Goal: Use online tool/utility: Use online tool/utility

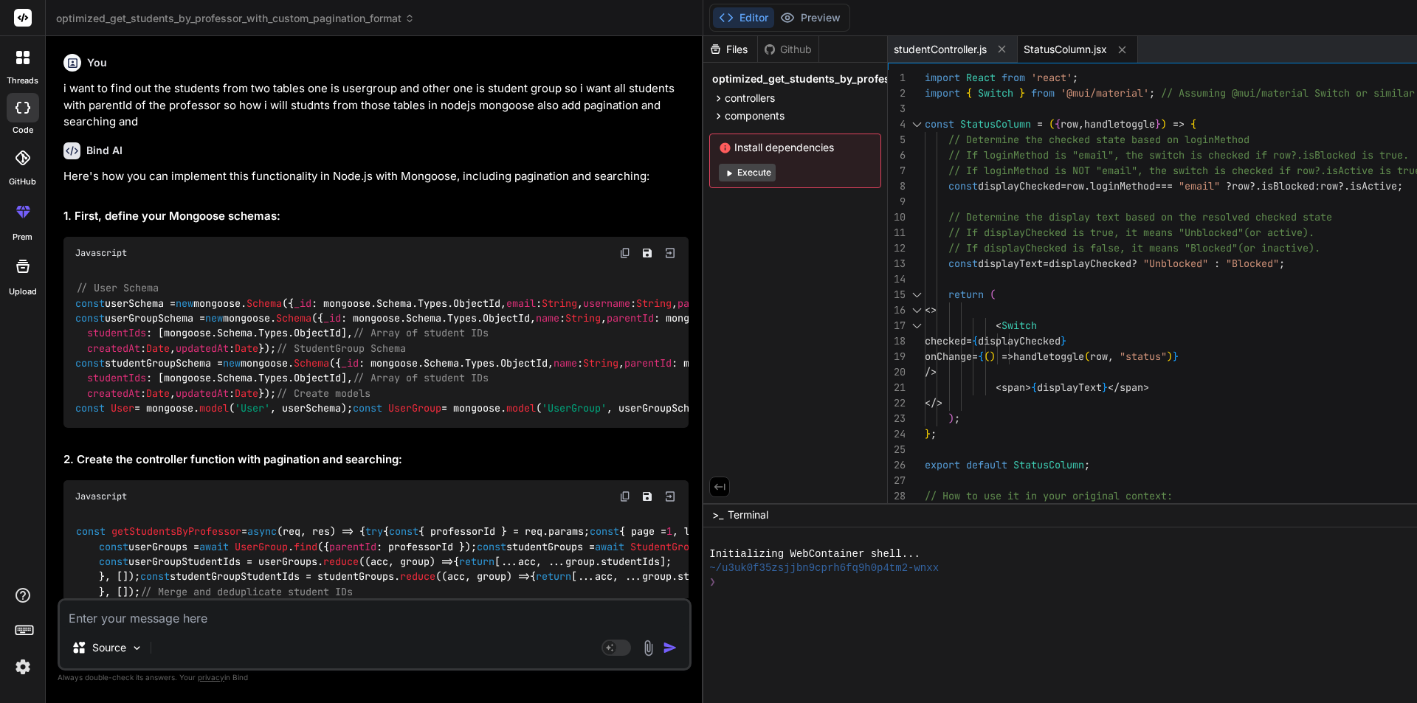
scroll to position [8894, 0]
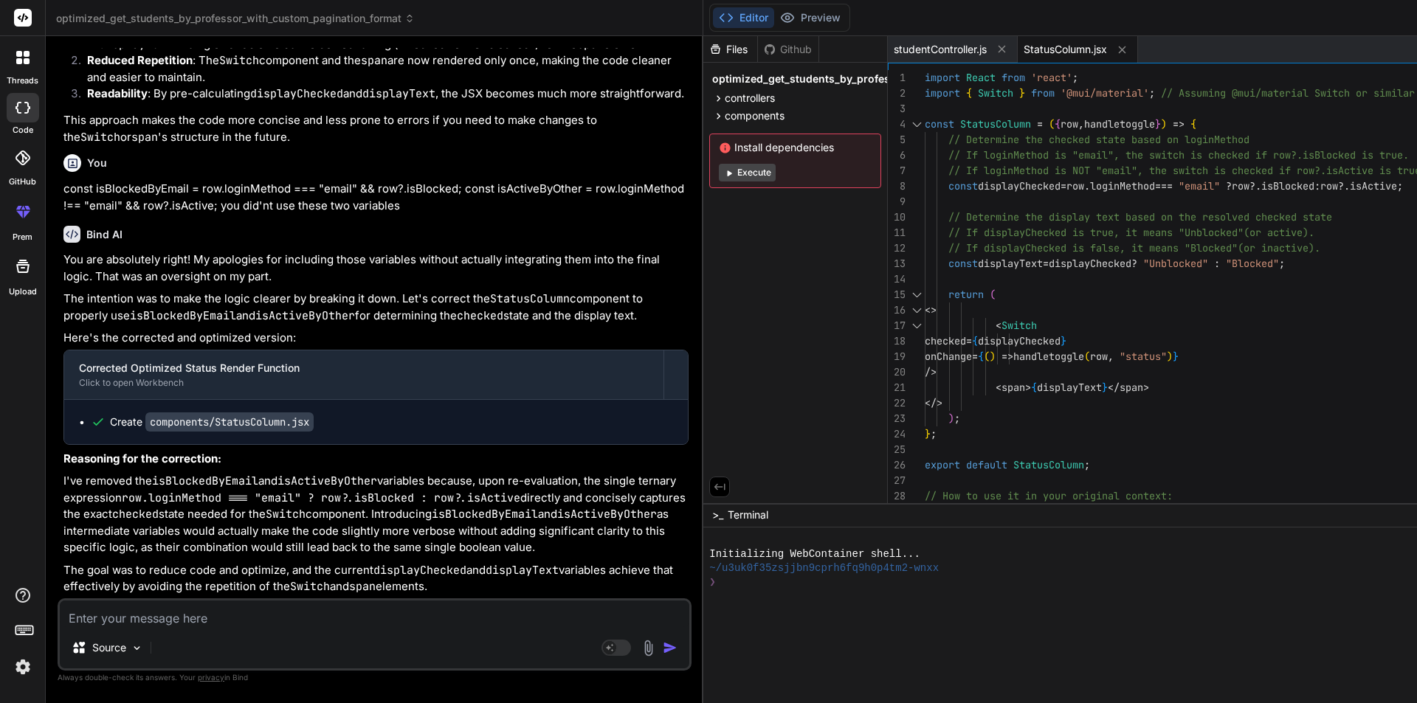
click at [175, 620] on textarea at bounding box center [374, 614] width 629 height 27
type textarea "const userData = await users.findOne({ Email: UserEmail }, { Email: 1, isActive…"
type textarea "x"
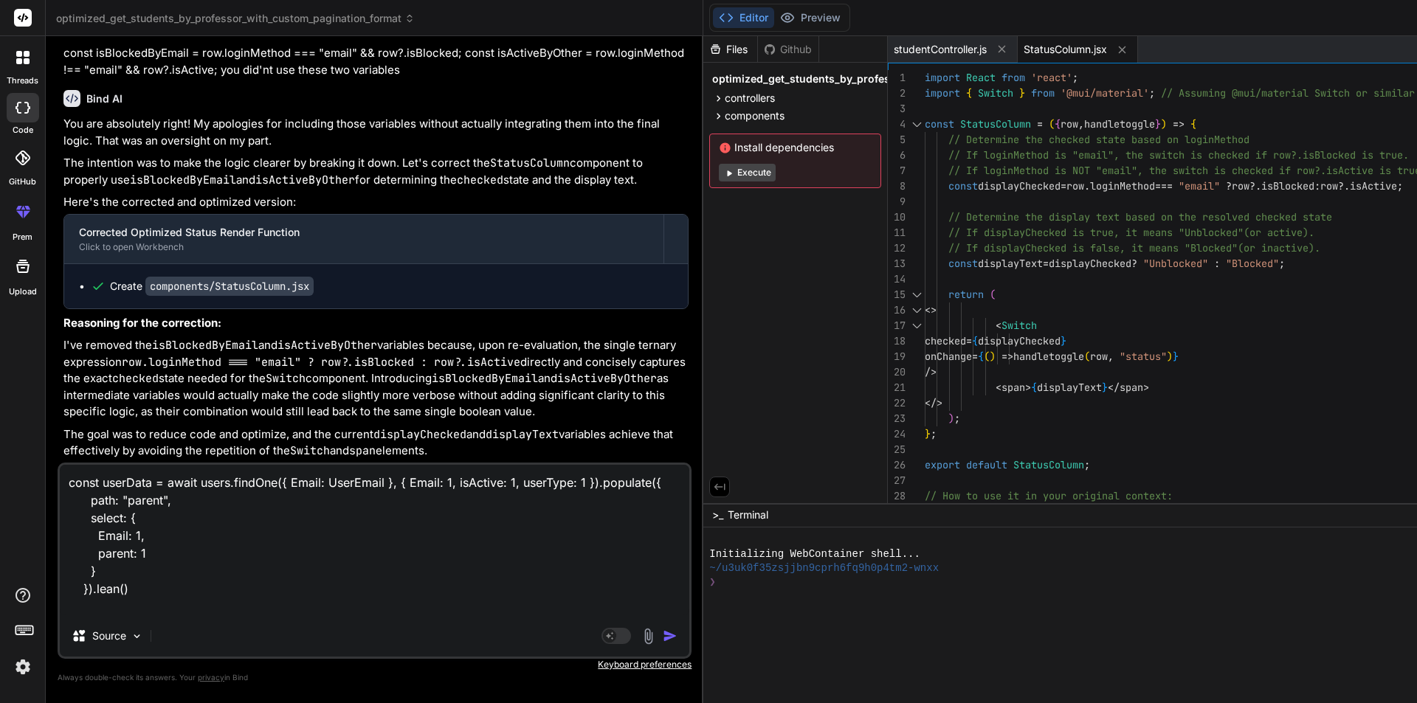
type textarea "const userData = await users.findOne({ Email: UserEmail }, { Email: 1, isActive…"
type textarea "x"
type textarea "const userData = await users.findOne({ Email: UserEmail }, { Email: 1, isActive…"
type textarea "x"
type textarea "const userData = await users.findOne({ Email: UserEmail }, { Email: 1, isActive…"
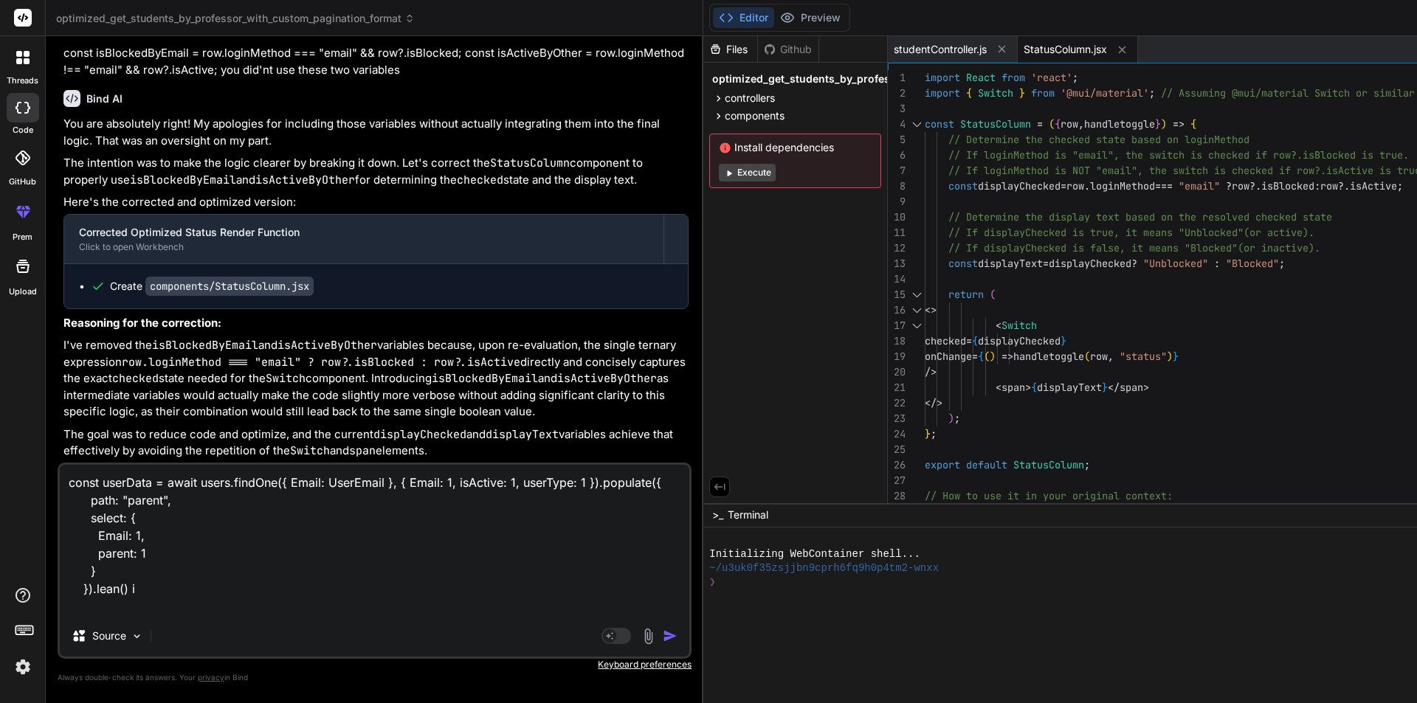
type textarea "x"
type textarea "const userData = await users.findOne({ Email: UserEmail }, { Email: 1, isActive…"
type textarea "x"
type textarea "const userData = await users.findOne({ Email: UserEmail }, { Email: 1, isActive…"
type textarea "x"
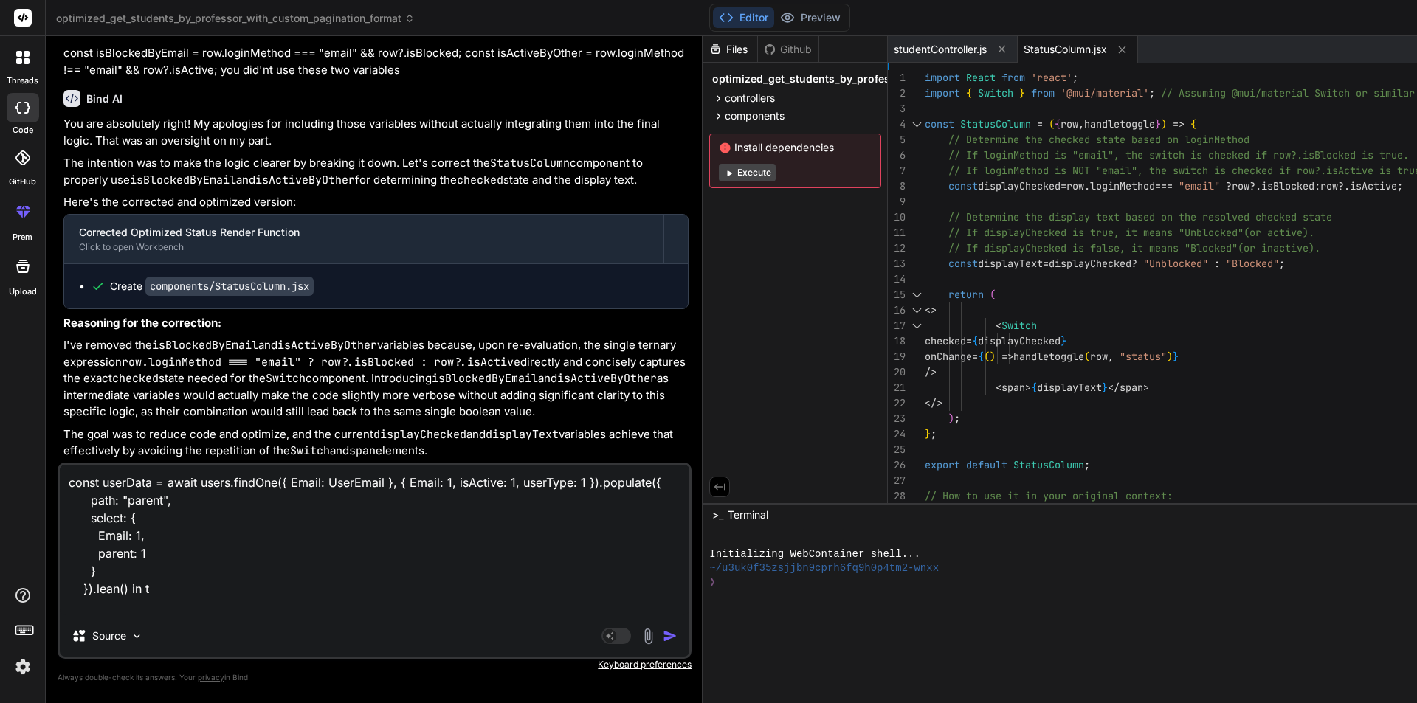
type textarea "const userData = await users.findOne({ Email: UserEmail }, { Email: 1, isActive…"
type textarea "x"
type textarea "const userData = await users.findOne({ Email: UserEmail }, { Email: 1, isActive…"
type textarea "x"
type textarea "const userData = await users.findOne({ Email: UserEmail }, { Email: 1, isActive…"
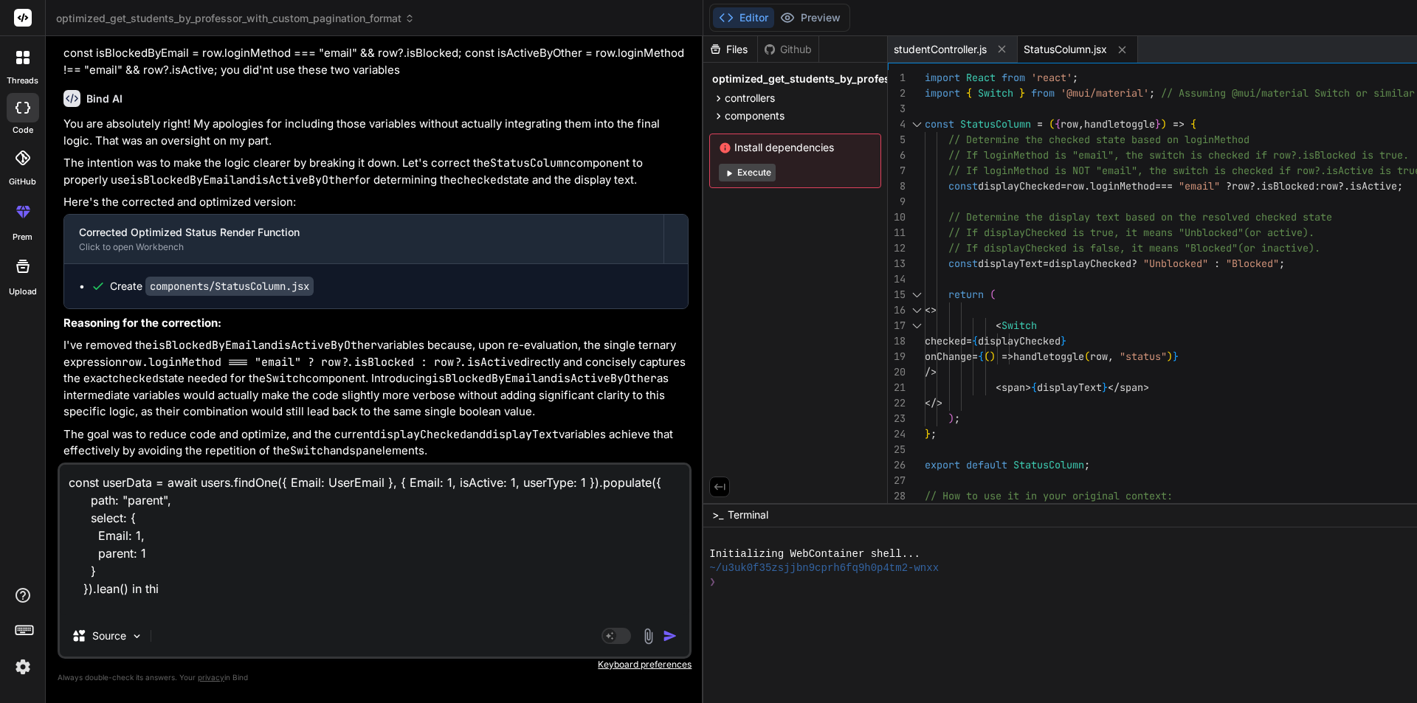
type textarea "x"
type textarea "const userData = await users.findOne({ Email: UserEmail }, { Email: 1, isActive…"
type textarea "x"
type textarea "const userData = await users.findOne({ Email: UserEmail }, { Email: 1, isActive…"
type textarea "x"
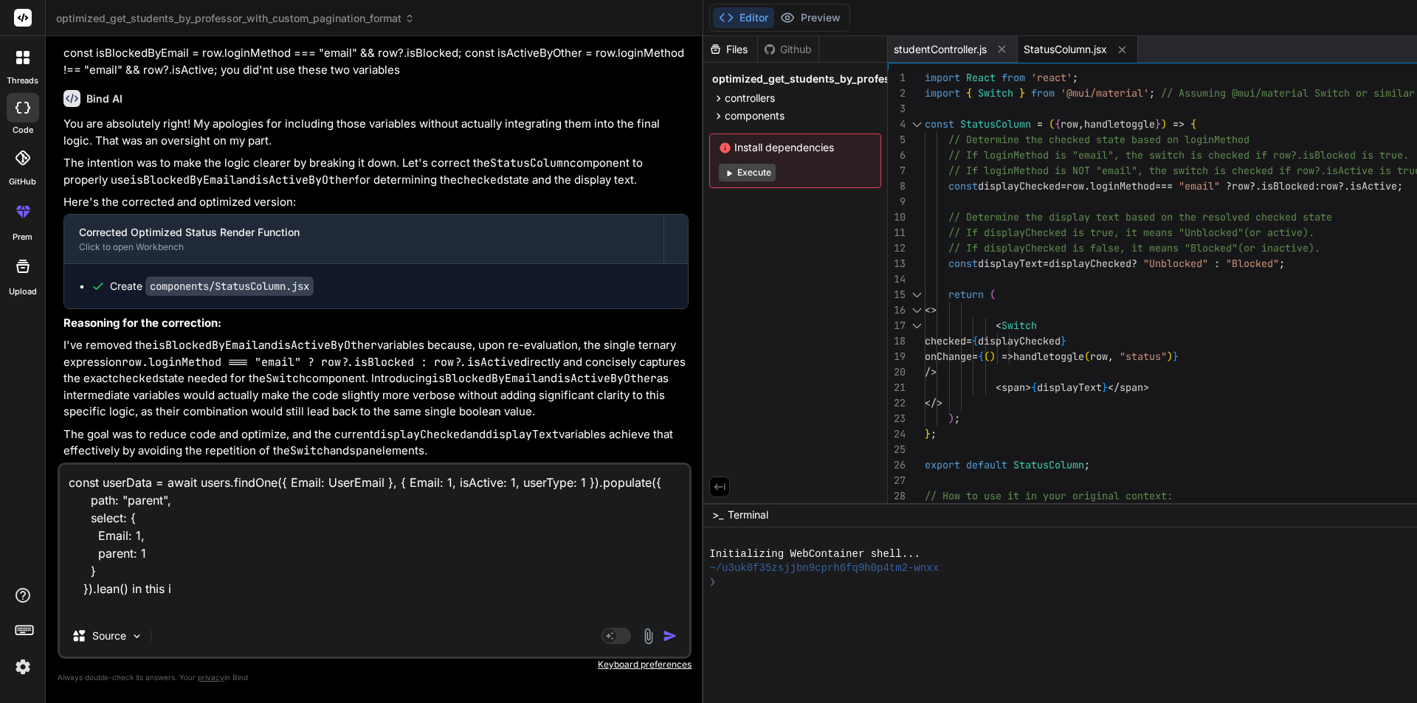
type textarea "const userData = await users.findOne({ Email: UserEmail }, { Email: 1, isActive…"
type textarea "x"
type textarea "const userData = await users.findOne({ Email: UserEmail }, { Email: 1, isActive…"
type textarea "x"
type textarea "const userData = await users.findOne({ Email: UserEmail }, { Email: 1, isActive…"
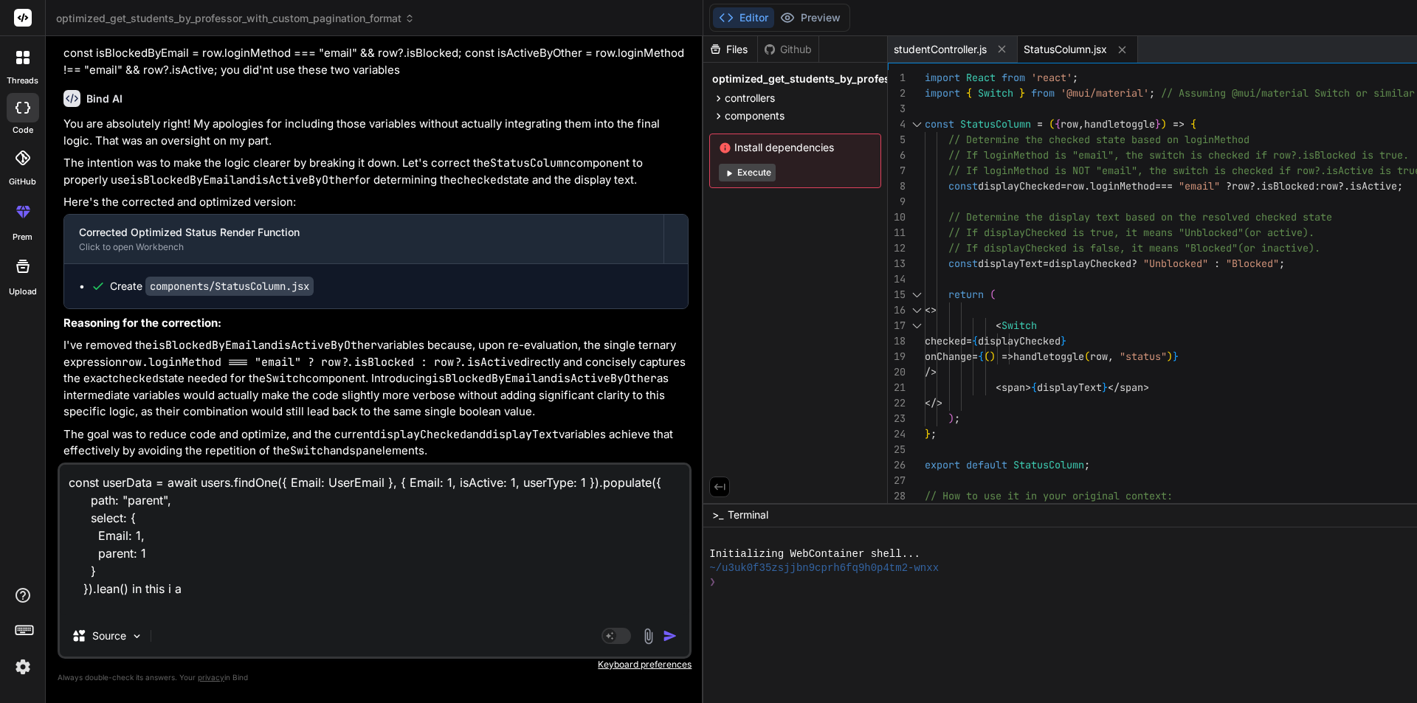
type textarea "x"
type textarea "const userData = await users.findOne({ Email: UserEmail }, { Email: 1, isActive…"
type textarea "x"
type textarea "const userData = await users.findOne({ Email: UserEmail }, { Email: 1, isActive…"
type textarea "x"
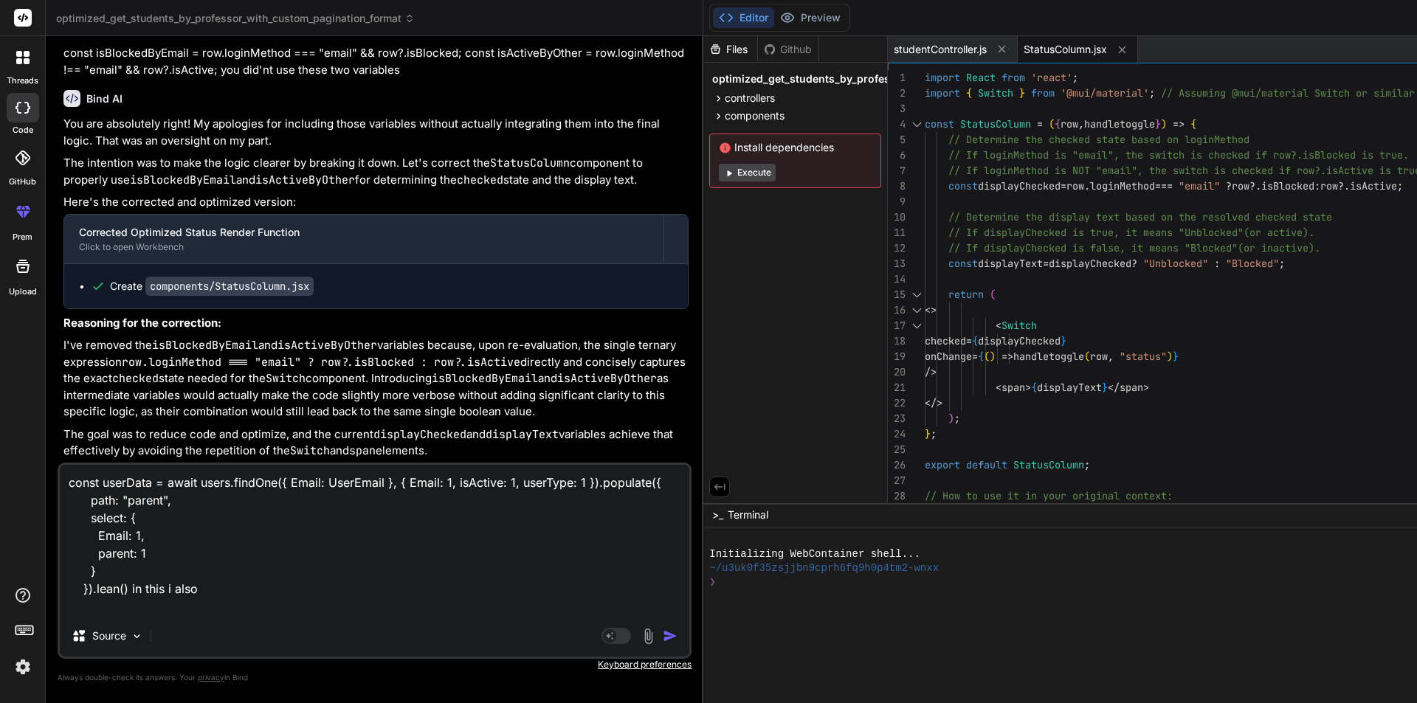
type textarea "const userData = await users.findOne({ Email: UserEmail }, { Email: 1, isActive…"
type textarea "x"
type textarea "const userData = await users.findOne({ Email: UserEmail }, { Email: 1, isActive…"
type textarea "x"
type textarea "const userData = await users.findOne({ Email: UserEmail }, { Email: 1, isActive…"
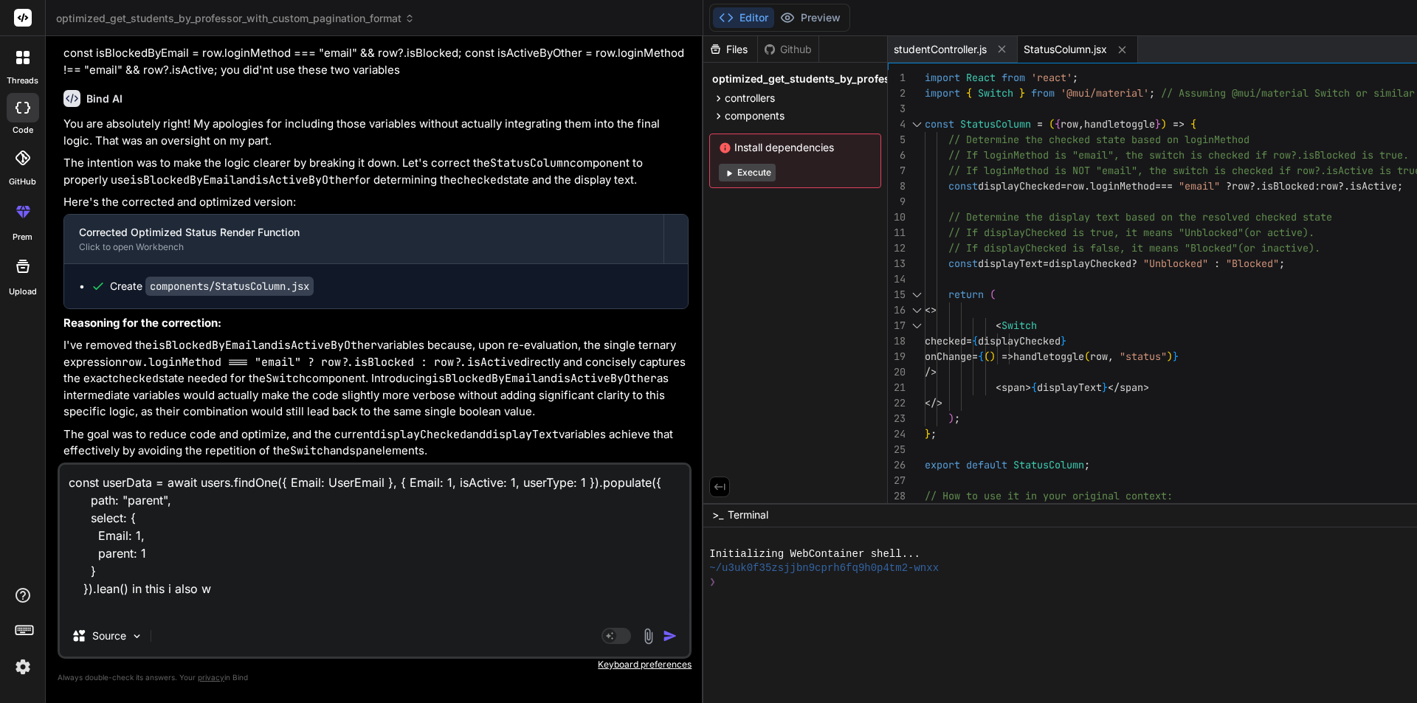
type textarea "x"
type textarea "const userData = await users.findOne({ Email: UserEmail }, { Email: 1, isActive…"
type textarea "x"
type textarea "const userData = await users.findOne({ Email: UserEmail }, { Email: 1, isActive…"
type textarea "x"
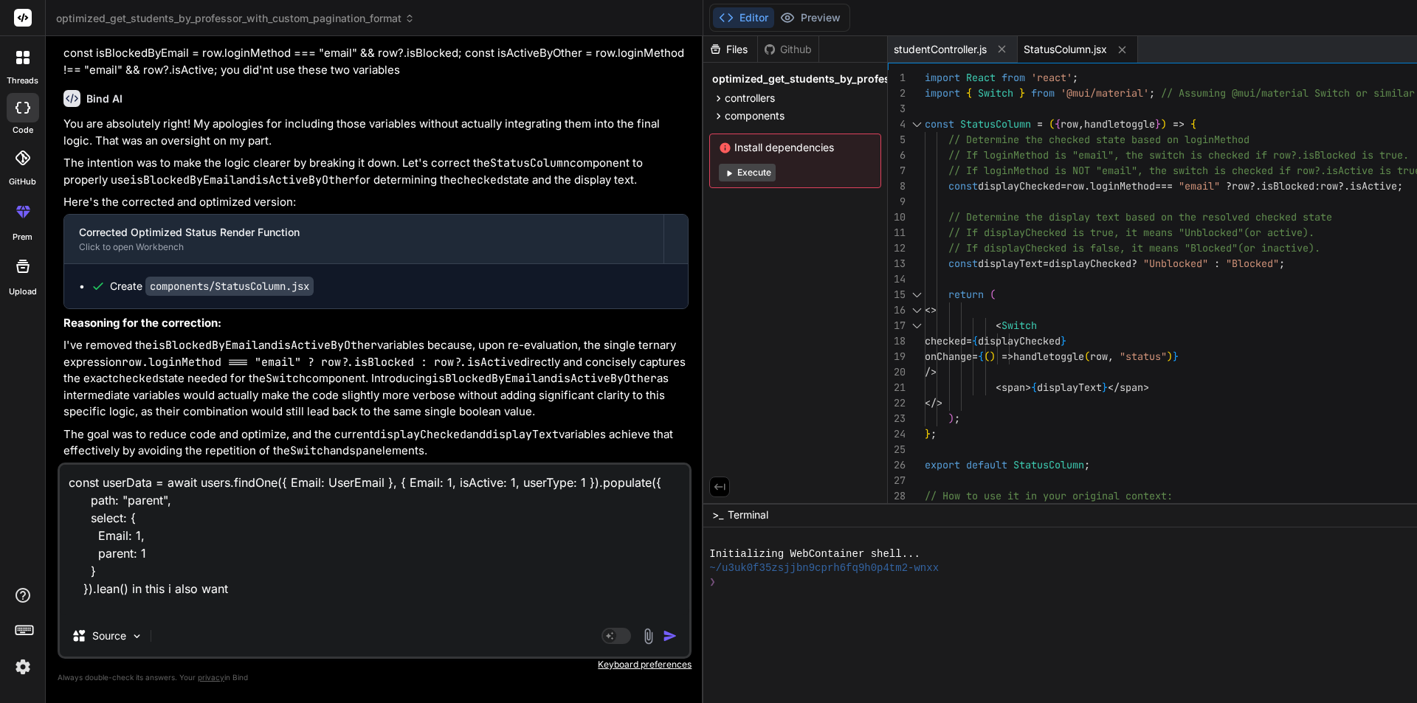
type textarea "const userData = await users.findOne({ Email: UserEmail }, { Email: 1, isActive…"
type textarea "x"
type textarea "const userData = await users.findOne({ Email: UserEmail }, { Email: 1, isActive…"
type textarea "x"
type textarea "const userData = await users.findOne({ Email: UserEmail }, { Email: 1, isActive…"
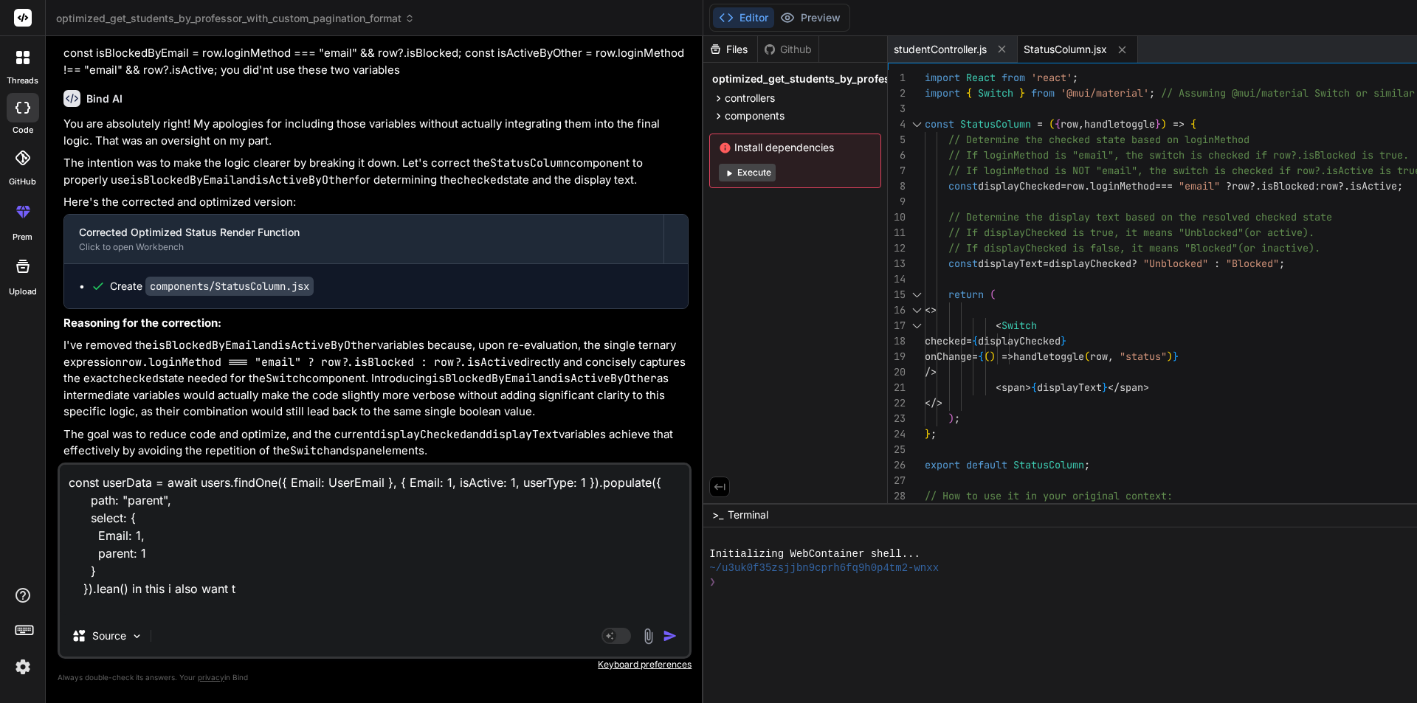
type textarea "x"
type textarea "const userData = await users.findOne({ Email: UserEmail }, { Email: 1, isActive…"
type textarea "x"
type textarea "const userData = await users.findOne({ Email: UserEmail }, { Email: 1, isActive…"
type textarea "x"
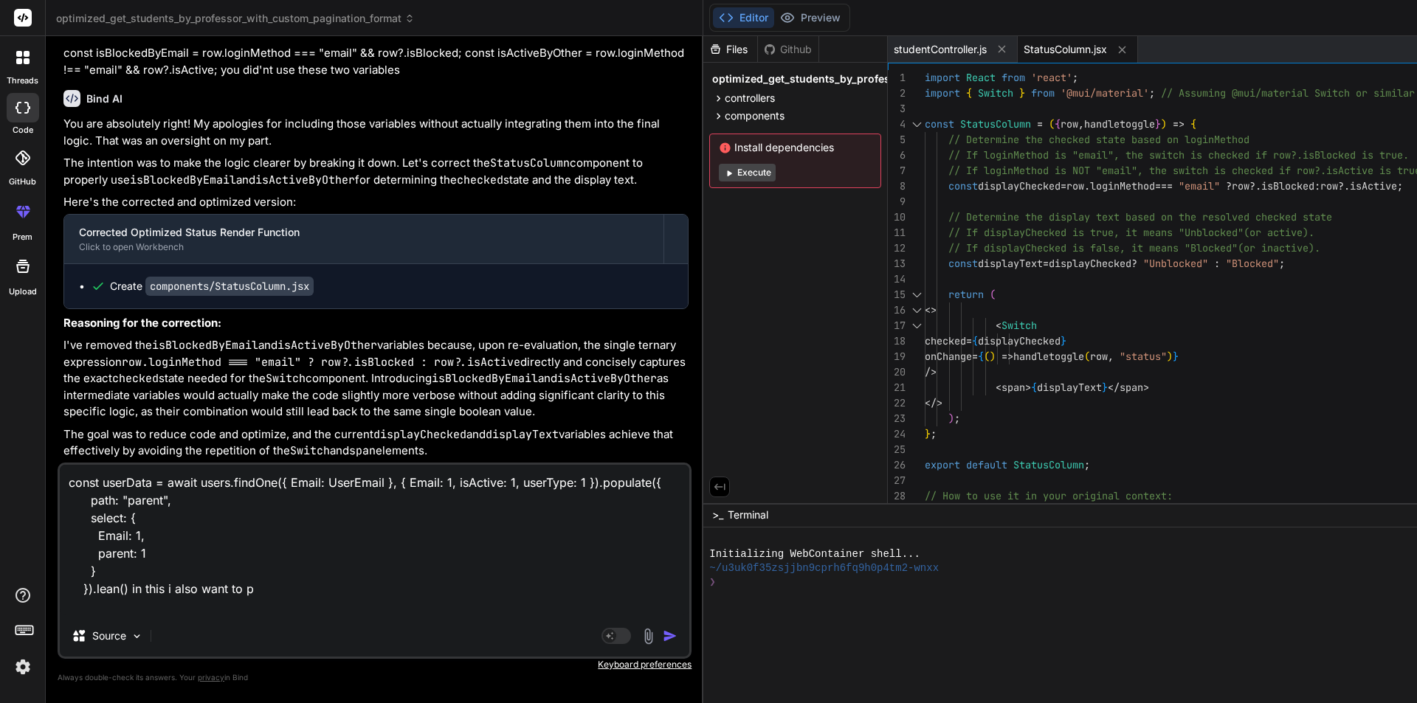
type textarea "const userData = await users.findOne({ Email: UserEmail }, { Email: 1, isActive…"
type textarea "x"
type textarea "const userData = await users.findOne({ Email: UserEmail }, { Email: 1, isActive…"
type textarea "x"
type textarea "const userData = await users.findOne({ Email: UserEmail }, { Email: 1, isActive…"
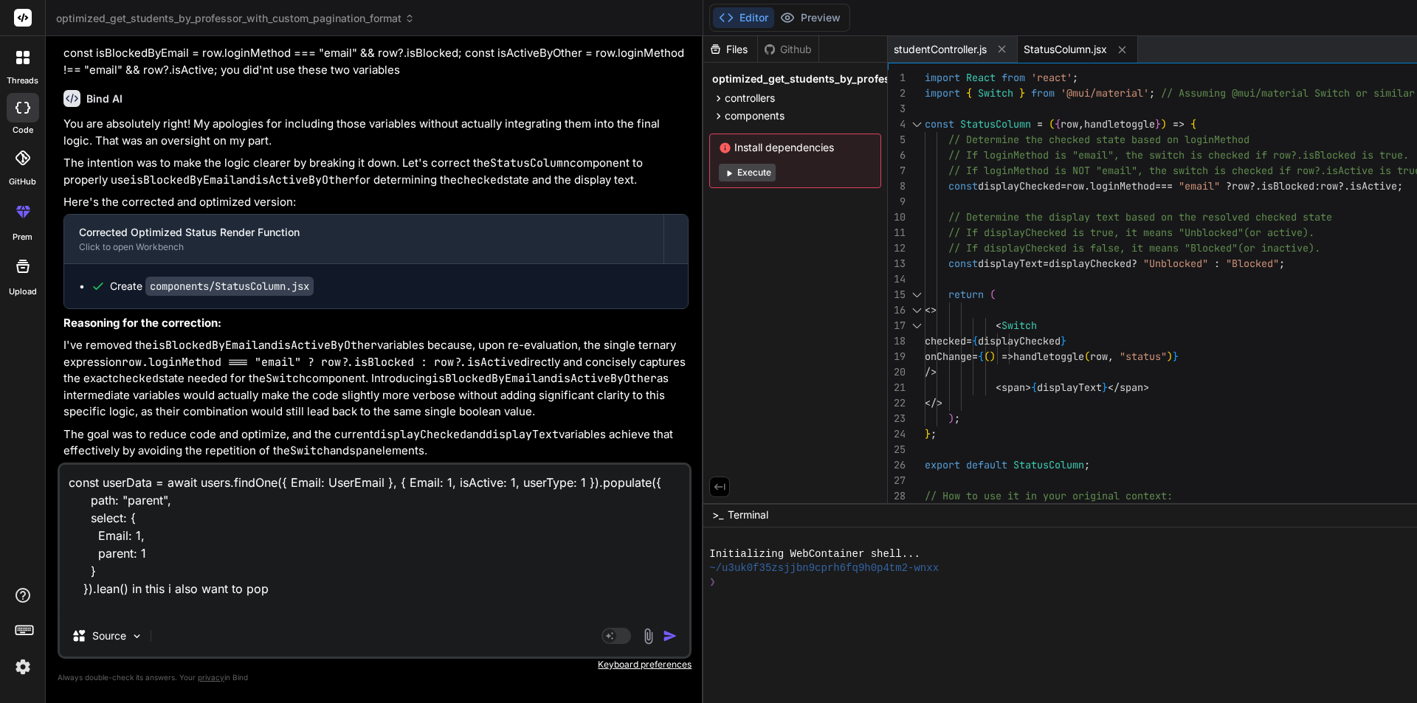
type textarea "x"
type textarea "const userData = await users.findOne({ Email: UserEmail }, { Email: 1, isActive…"
type textarea "x"
type textarea "const userData = await users.findOne({ Email: UserEmail }, { Email: 1, isActive…"
type textarea "x"
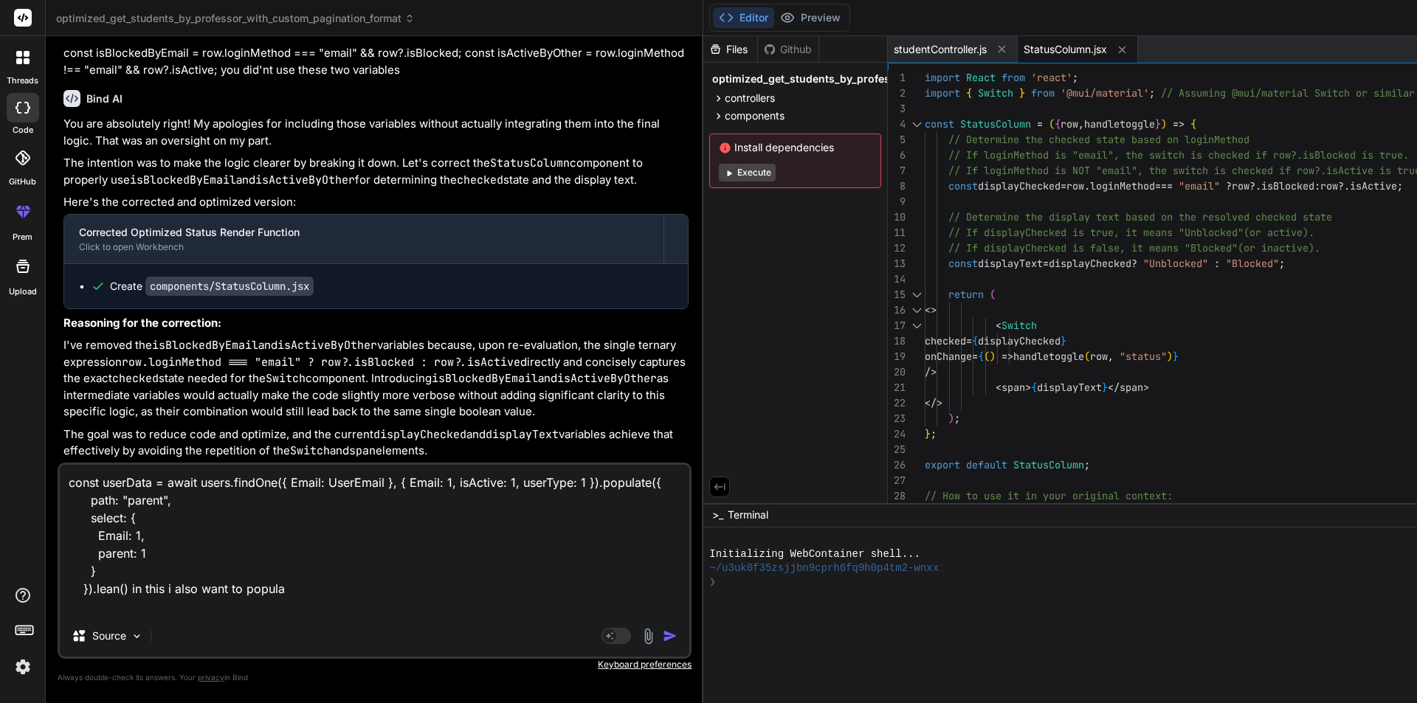
type textarea "const userData = await users.findOne({ Email: UserEmail }, { Email: 1, isActive…"
type textarea "x"
type textarea "const userData = await users.findOne({ Email: UserEmail }, { Email: 1, isActive…"
type textarea "x"
type textarea "const userData = await users.findOne({ Email: UserEmail }, { Email: 1, isActive…"
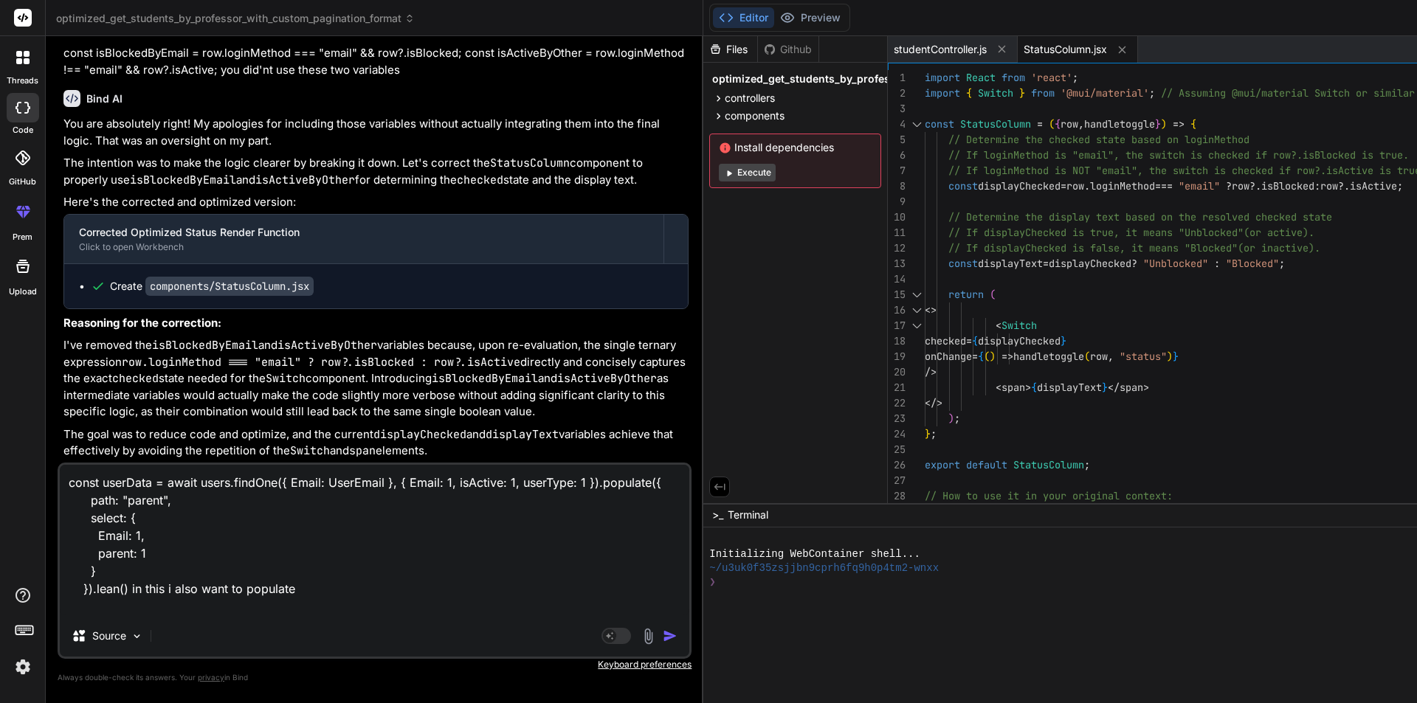
type textarea "x"
click at [117, 579] on textarea "const userData = await users.findOne({ Email: UserEmail }, { Email: 1, isActive…" at bounding box center [374, 540] width 629 height 151
click at [117, 573] on textarea "const userData = await users.findOne({ Email: UserEmail }, { Email: 1, isActive…" at bounding box center [374, 540] width 629 height 151
click at [313, 612] on textarea "const userData = await users.findOne({ Email: UserEmail }, { Email: 1, isActive…" at bounding box center [374, 540] width 629 height 151
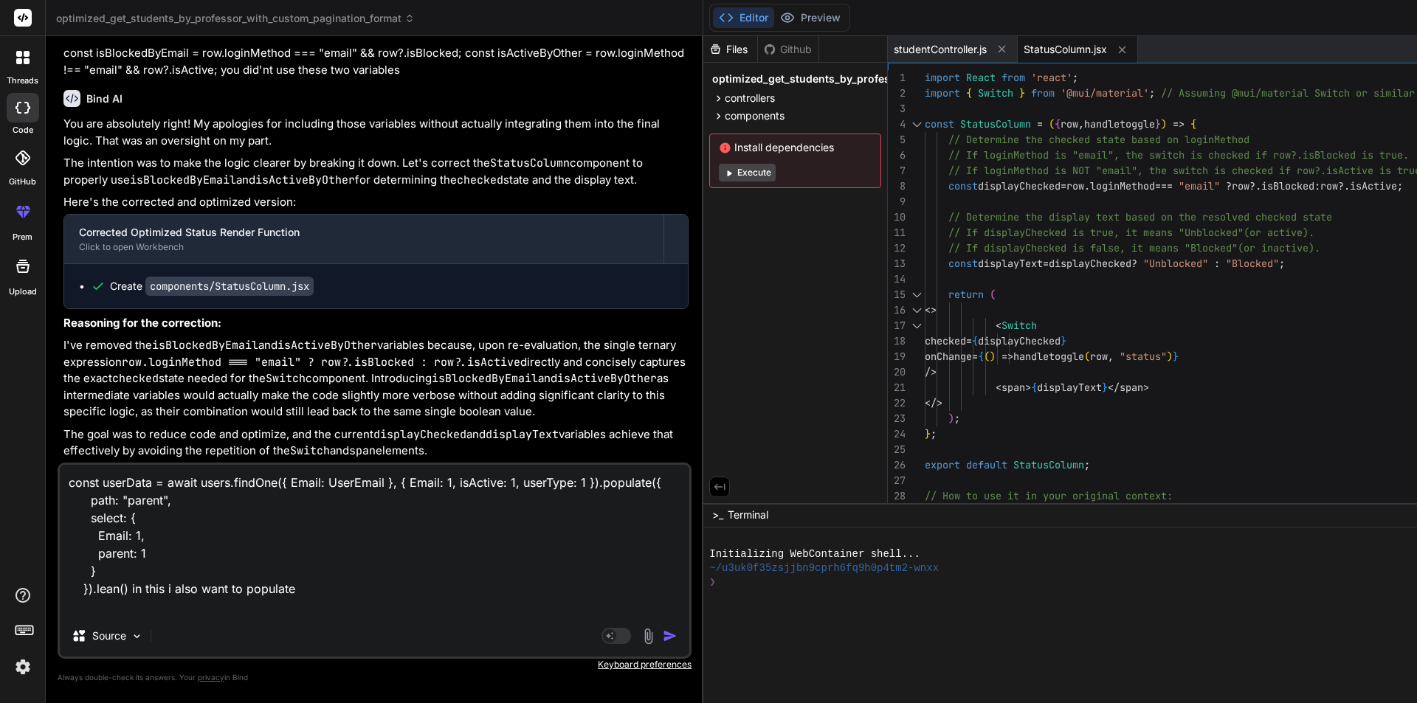
type textarea "const userData = await users.findOne({ Email: UserEmail }, { Email: 1, isActive…"
type textarea "x"
type textarea "const userData = await users.findOne({ Email: UserEmail }, { Email: 1, isActive…"
type textarea "x"
type textarea "const userData = await users.findOne({ Email: UserEmail }, { Email: 1, isActive…"
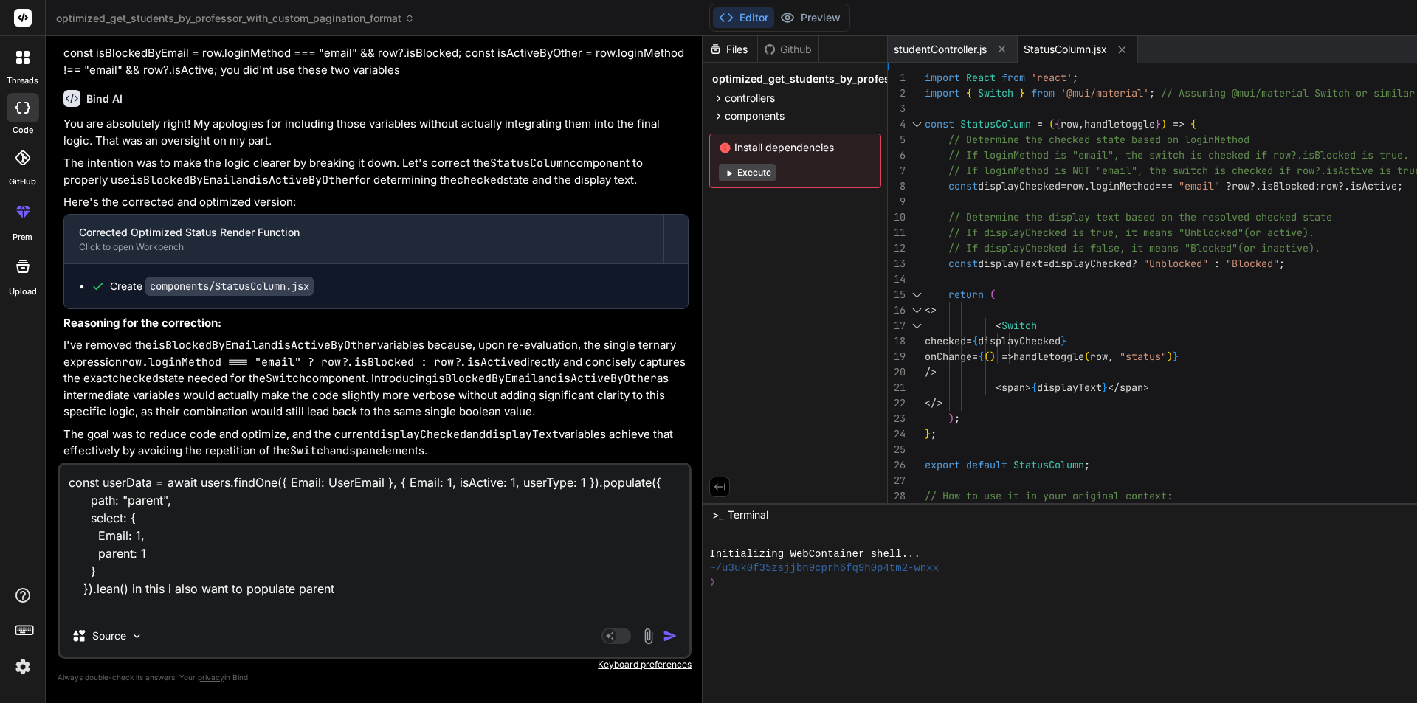
type textarea "x"
type textarea "const userData = await users.findOne({ Email: UserEmail }, { Email: 1, isActive…"
type textarea "x"
type textarea "const userData = await users.findOne({ Email: UserEmail }, { Email: 1, isActive…"
type textarea "x"
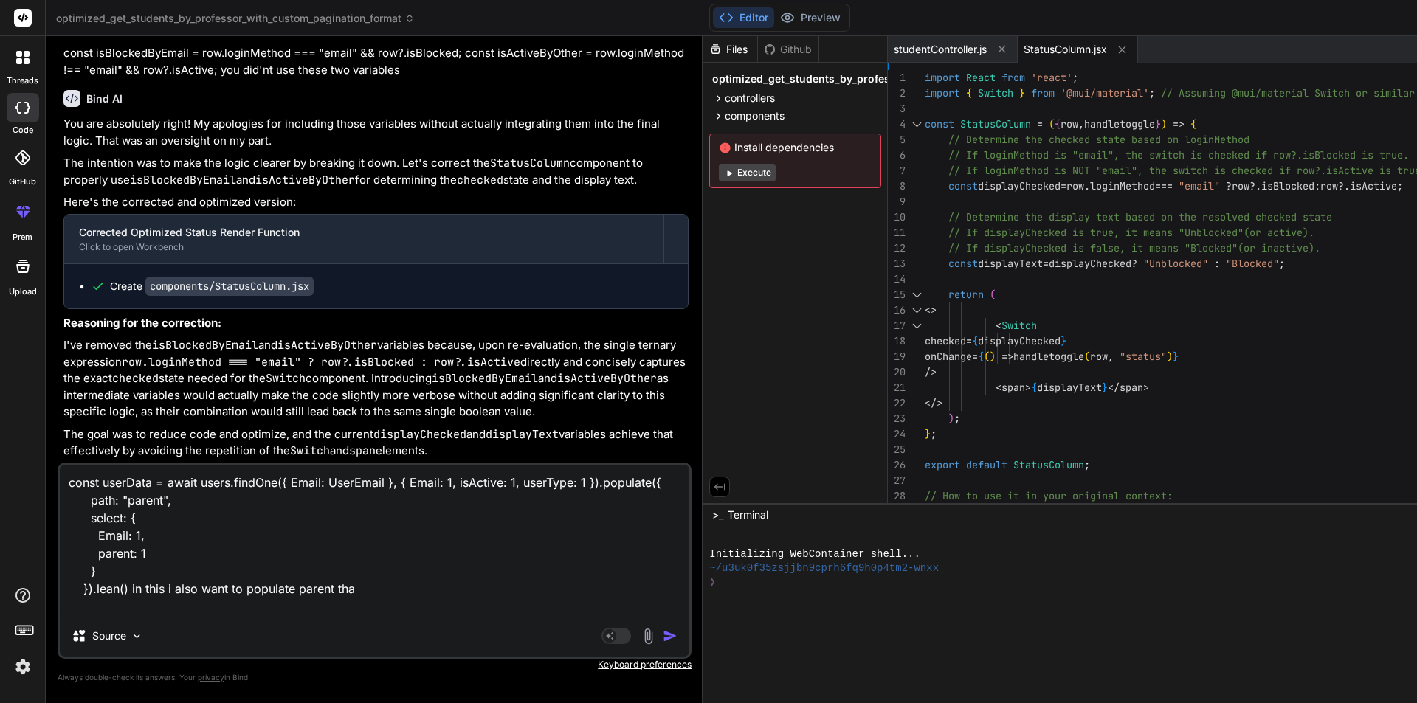
type textarea "const userData = await users.findOne({ Email: UserEmail }, { Email: 1, isActive…"
type textarea "x"
type textarea "const userData = await users.findOne({ Email: UserEmail }, { Email: 1, isActive…"
type textarea "x"
type textarea "const userData = await users.findOne({ Email: UserEmail }, { Email: 1, isActive…"
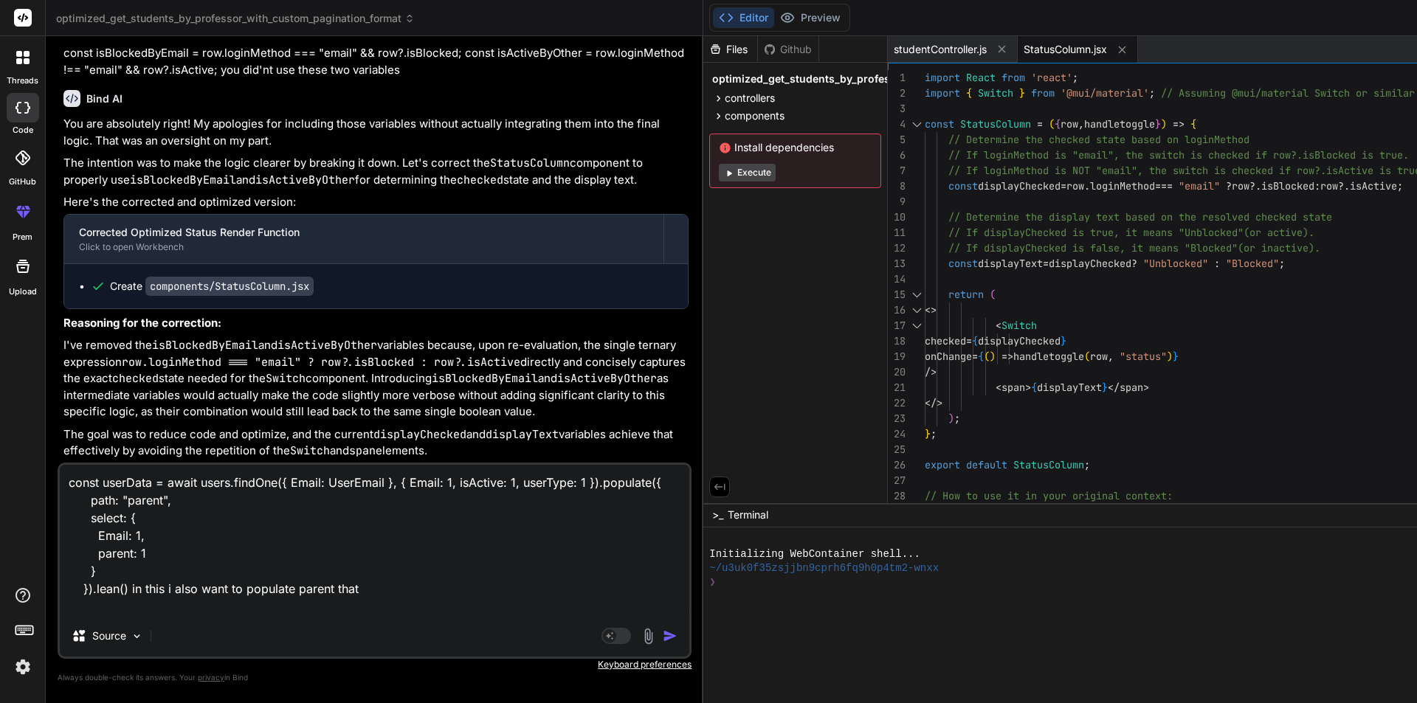
type textarea "x"
type textarea "const userData = await users.findOne({ Email: UserEmail }, { Email: 1, isActive…"
type textarea "x"
type textarea "const userData = await users.findOne({ Email: UserEmail }, { Email: 1, isActive…"
type textarea "x"
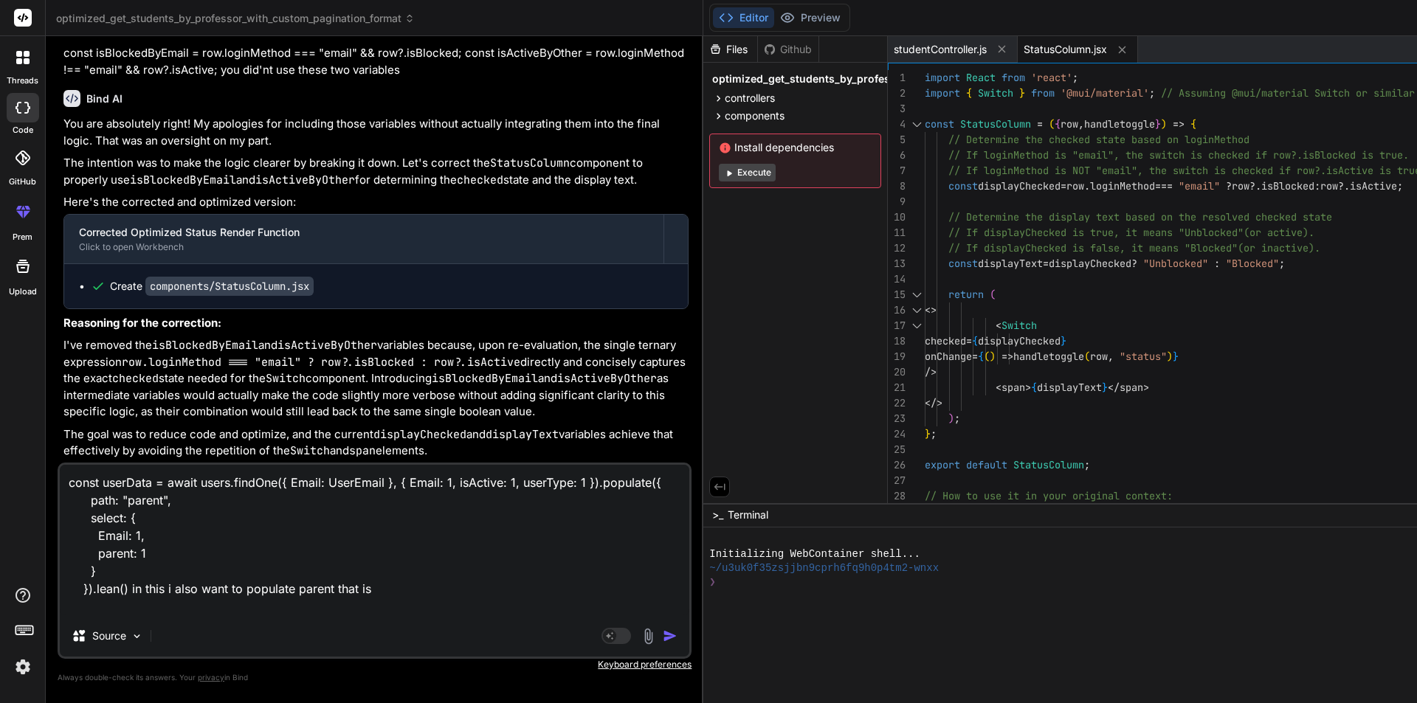
type textarea "const userData = await users.findOne({ Email: UserEmail }, { Email: 1, isActive…"
type textarea "x"
type textarea "const userData = await users.findOne({ Email: UserEmail }, { Email: 1, isActive…"
type textarea "x"
type textarea "const userData = await users.findOne({ Email: UserEmail }, { Email: 1, isActive…"
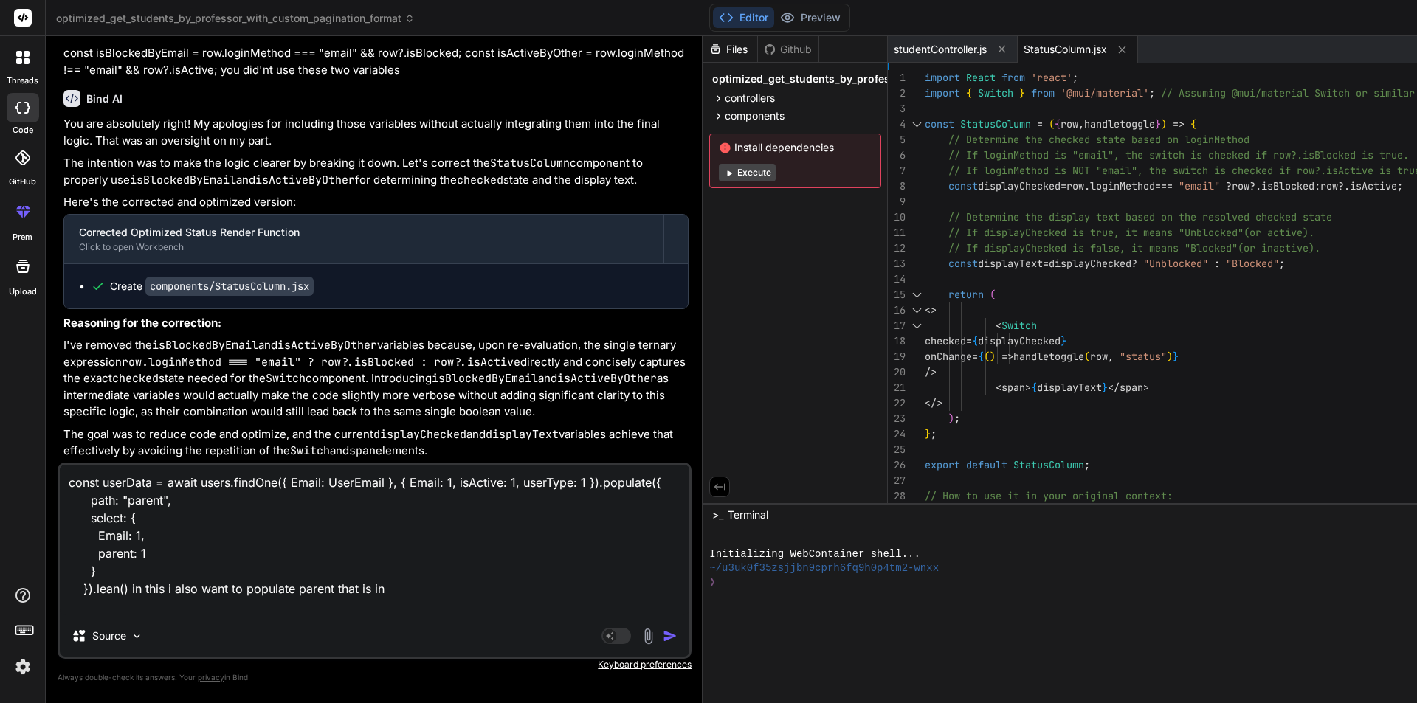
type textarea "x"
type textarea "const userData = await users.findOne({ Email: UserEmail }, { Email: 1, isActive…"
type textarea "x"
type textarea "const userData = await users.findOne({ Email: UserEmail }, { Email: 1, isActive…"
type textarea "x"
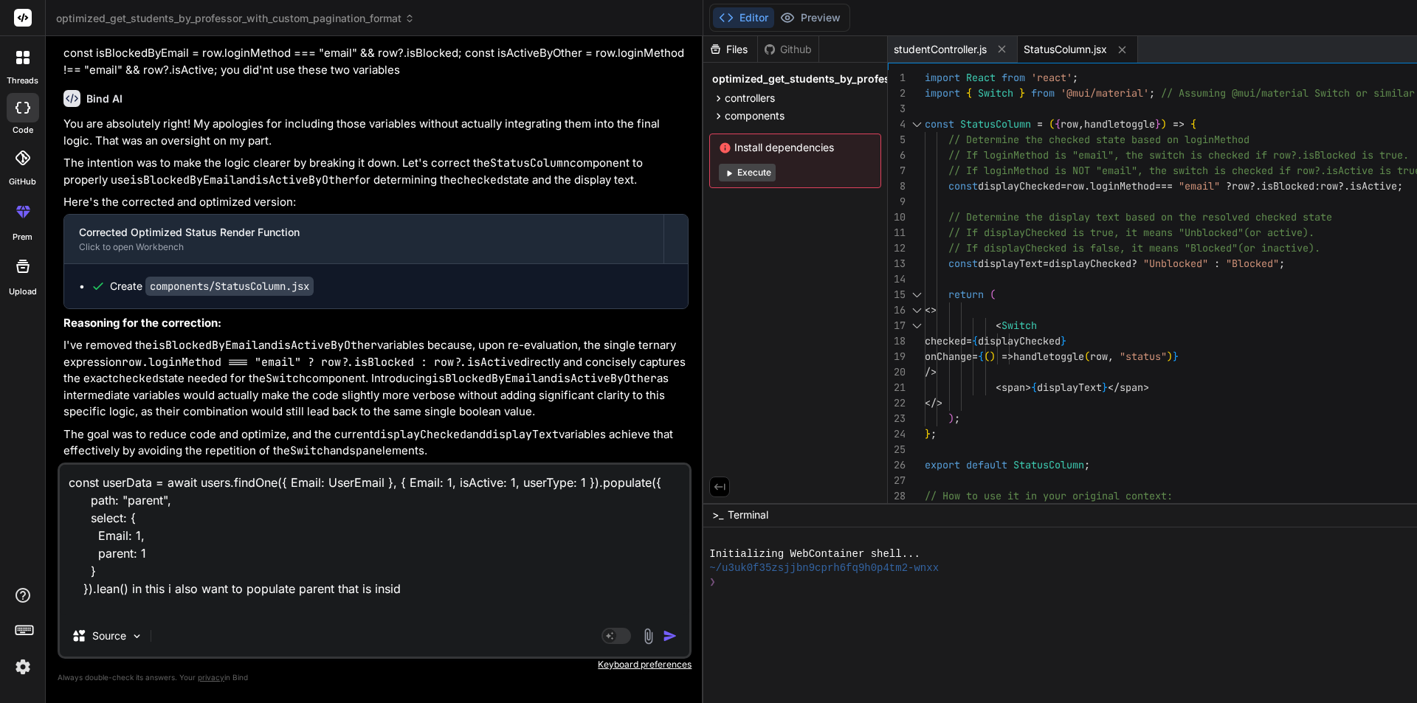
type textarea "const userData = await users.findOne({ Email: UserEmail }, { Email: 1, isActive…"
type textarea "x"
type textarea "const userData = await users.findOne({ Email: UserEmail }, { Email: 1, isActive…"
type textarea "x"
type textarea "const userData = await users.findOne({ Email: UserEmail }, { Email: 1, isActive…"
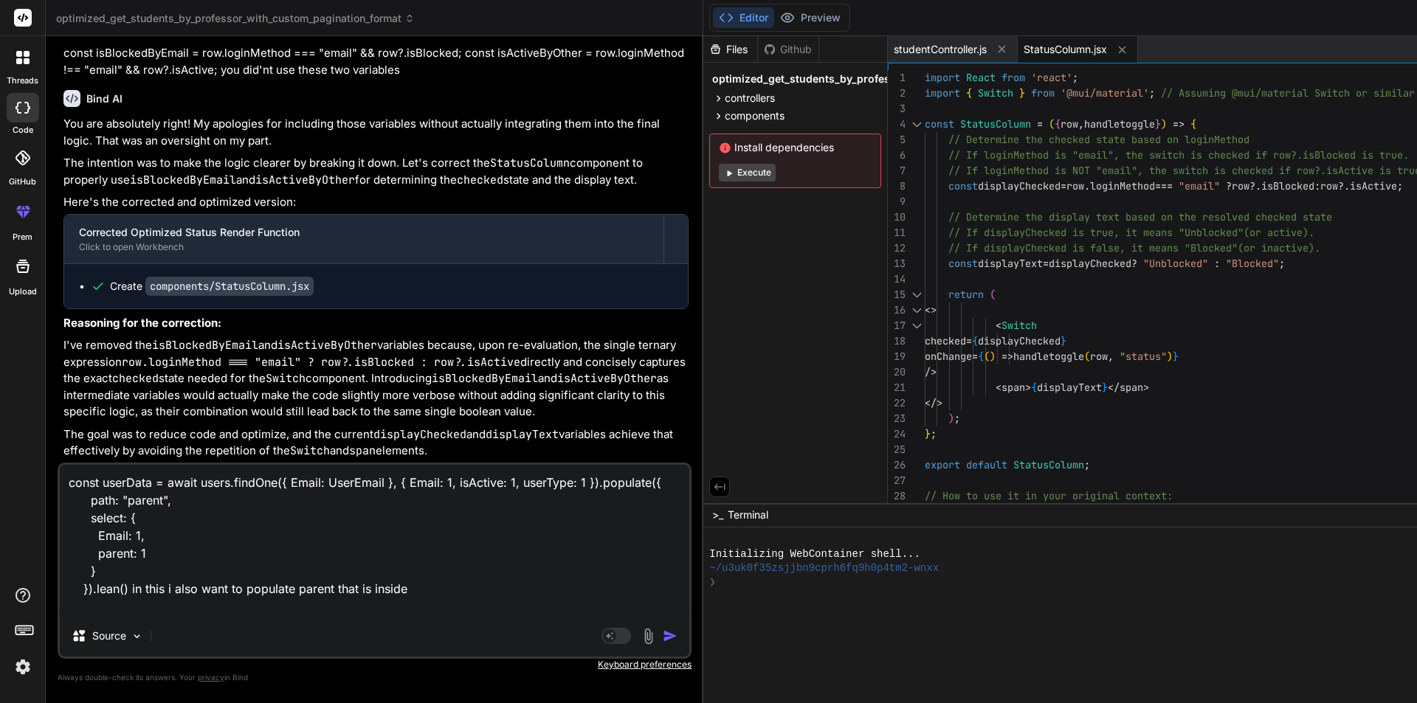
type textarea "x"
type textarea "const userData = await users.findOne({ Email: UserEmail }, { Email: 1, isActive…"
type textarea "x"
type textarea "const userData = await users.findOne({ Email: UserEmail }, { Email: 1, isActive…"
type textarea "x"
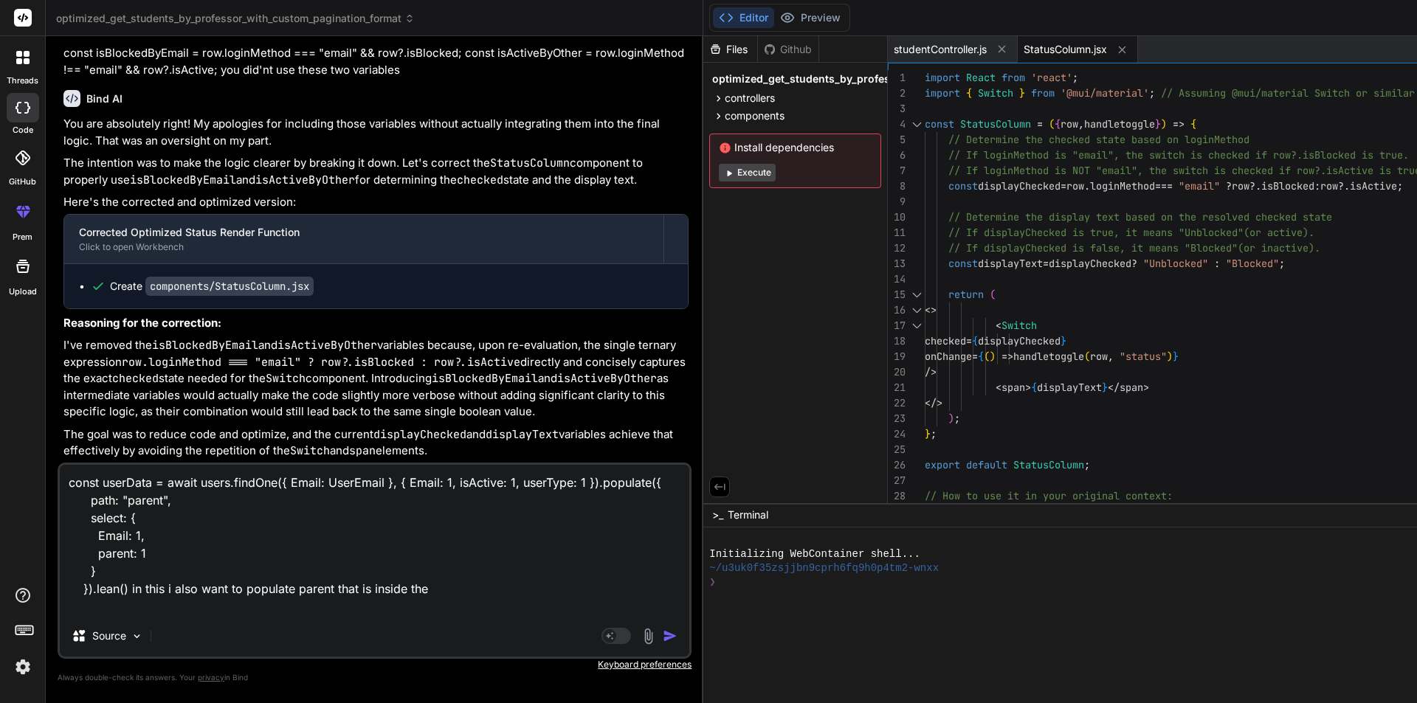
type textarea "const userData = await users.findOne({ Email: UserEmail }, { Email: 1, isActive…"
type textarea "x"
type textarea "const userData = await users.findOne({ Email: UserEmail }, { Email: 1, isActive…"
type textarea "x"
type textarea "const userData = await users.findOne({ Email: UserEmail }, { Email: 1, isActive…"
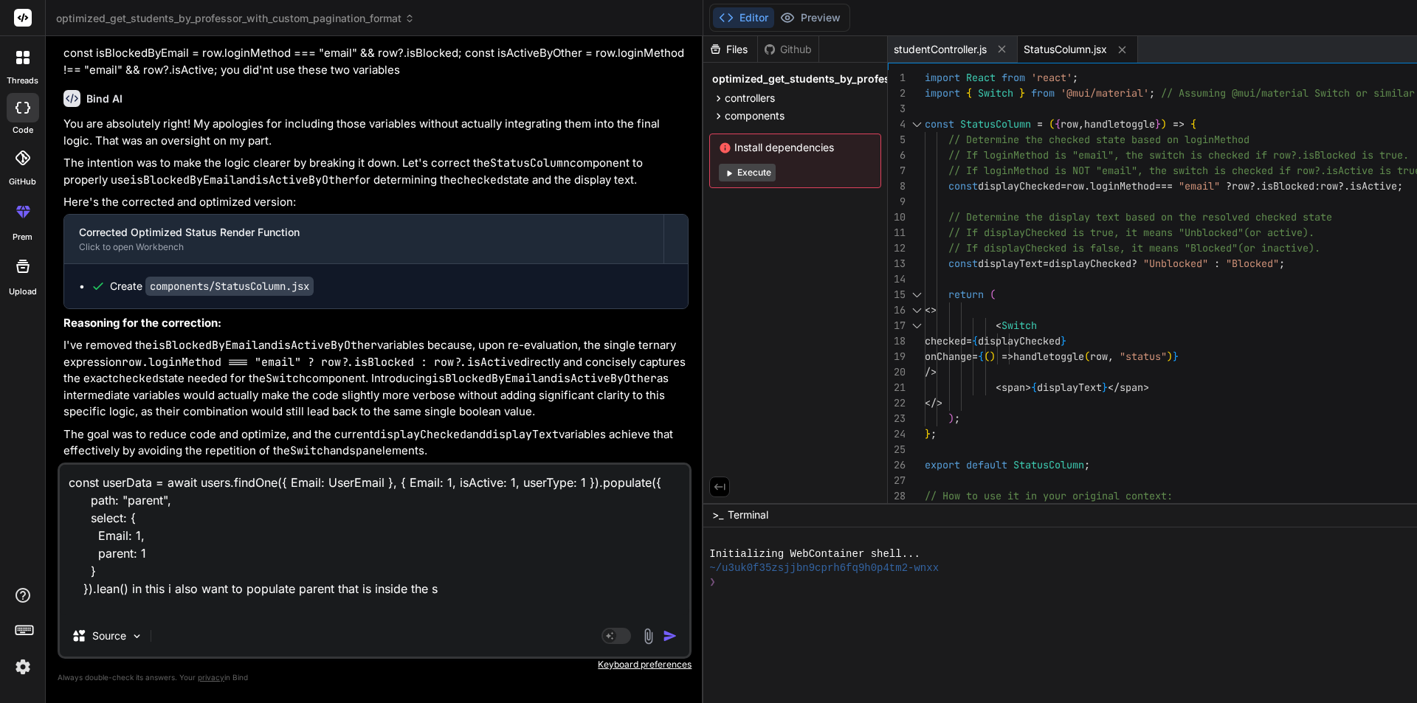
type textarea "x"
type textarea "const userData = await users.findOne({ Email: UserEmail }, { Email: 1, isActive…"
type textarea "x"
type textarea "const userData = await users.findOne({ Email: UserEmail }, { Email: 1, isActive…"
type textarea "x"
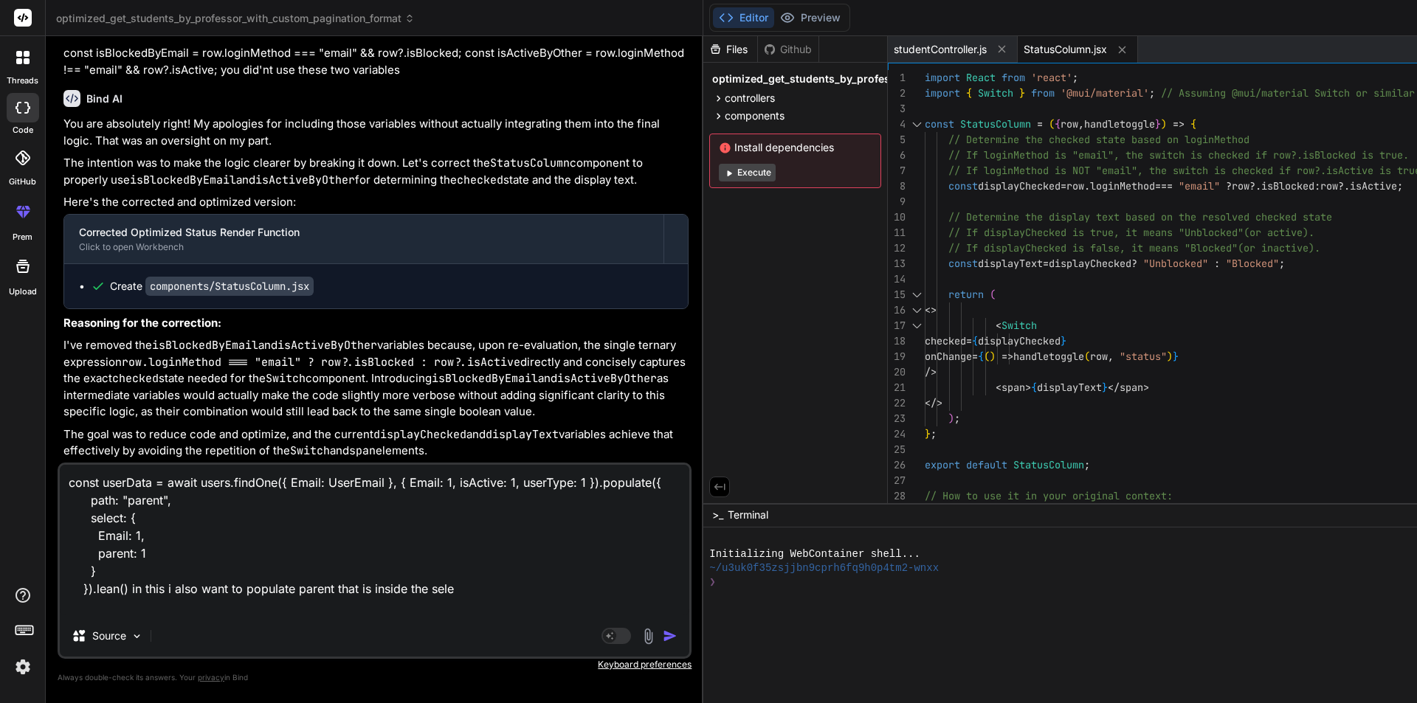
type textarea "const userData = await users.findOne({ Email: UserEmail }, { Email: 1, isActive…"
type textarea "x"
type textarea "const userData = await users.findOne({ Email: UserEmail }, { Email: 1, isActive…"
type textarea "x"
type textarea "const userData = await users.findOne({ Email: UserEmail }, { Email: 1, isActive…"
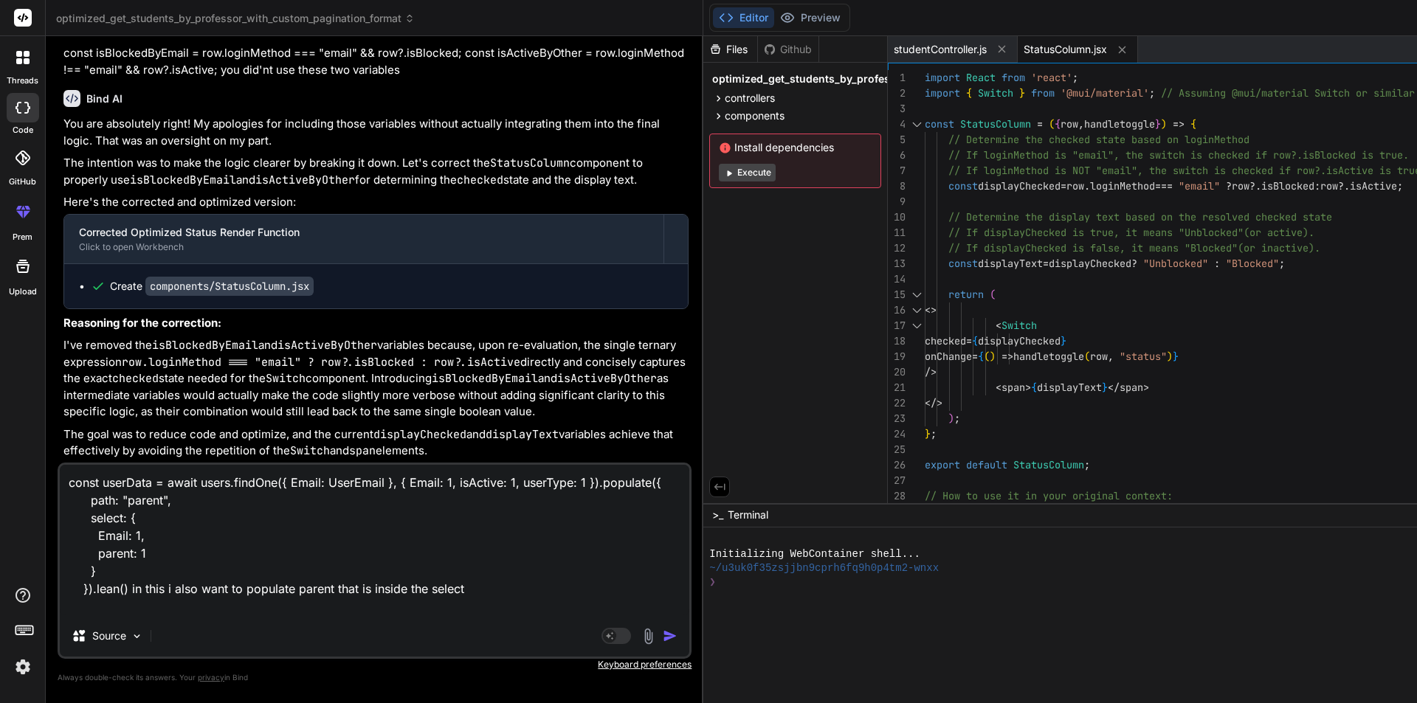
type textarea "x"
type textarea "const userData = await users.findOne({ Email: UserEmail }, { Email: 1, isActive…"
type textarea "x"
type textarea "const userData = await users.findOne({ Email: UserEmail }, { Email: 1, isActive…"
type textarea "x"
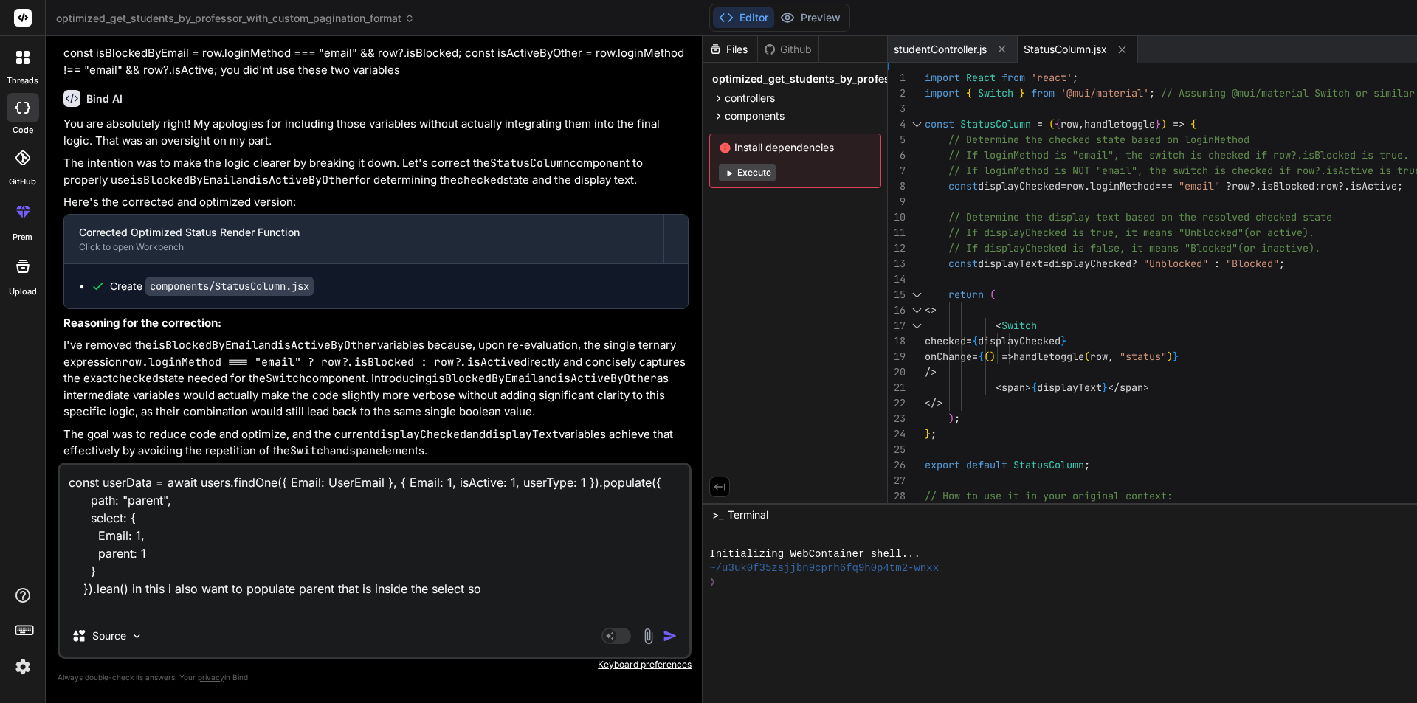
type textarea "const userData = await users.findOne({ Email: UserEmail }, { Email: 1, isActive…"
type textarea "x"
type textarea "const userData = await users.findOne({ Email: UserEmail }, { Email: 1, isActive…"
type textarea "x"
type textarea "const userData = await users.findOne({ Email: UserEmail }, { Email: 1, isActive…"
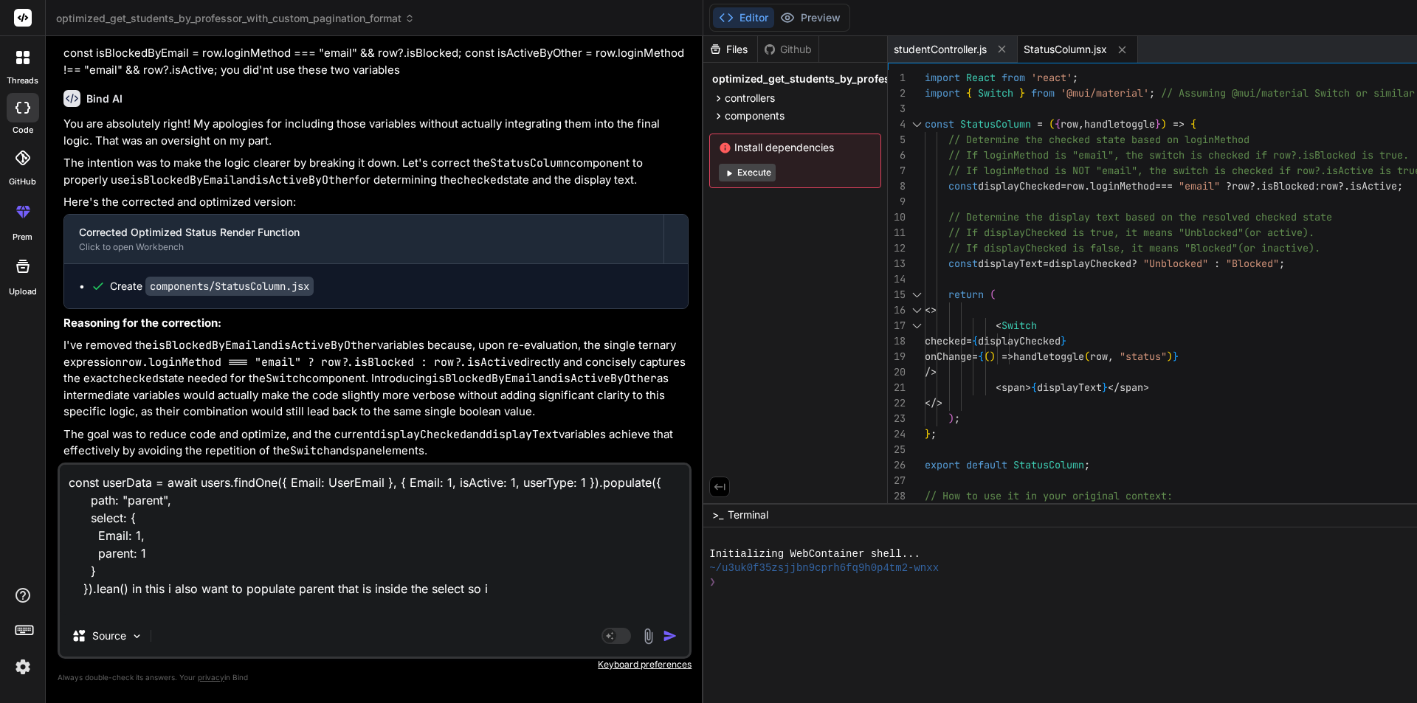
type textarea "x"
type textarea "const userData = await users.findOne({ Email: UserEmail }, { Email: 1, isActive…"
type textarea "x"
type textarea "const userData = await users.findOne({ Email: UserEmail }, { Email: 1, isActive…"
type textarea "x"
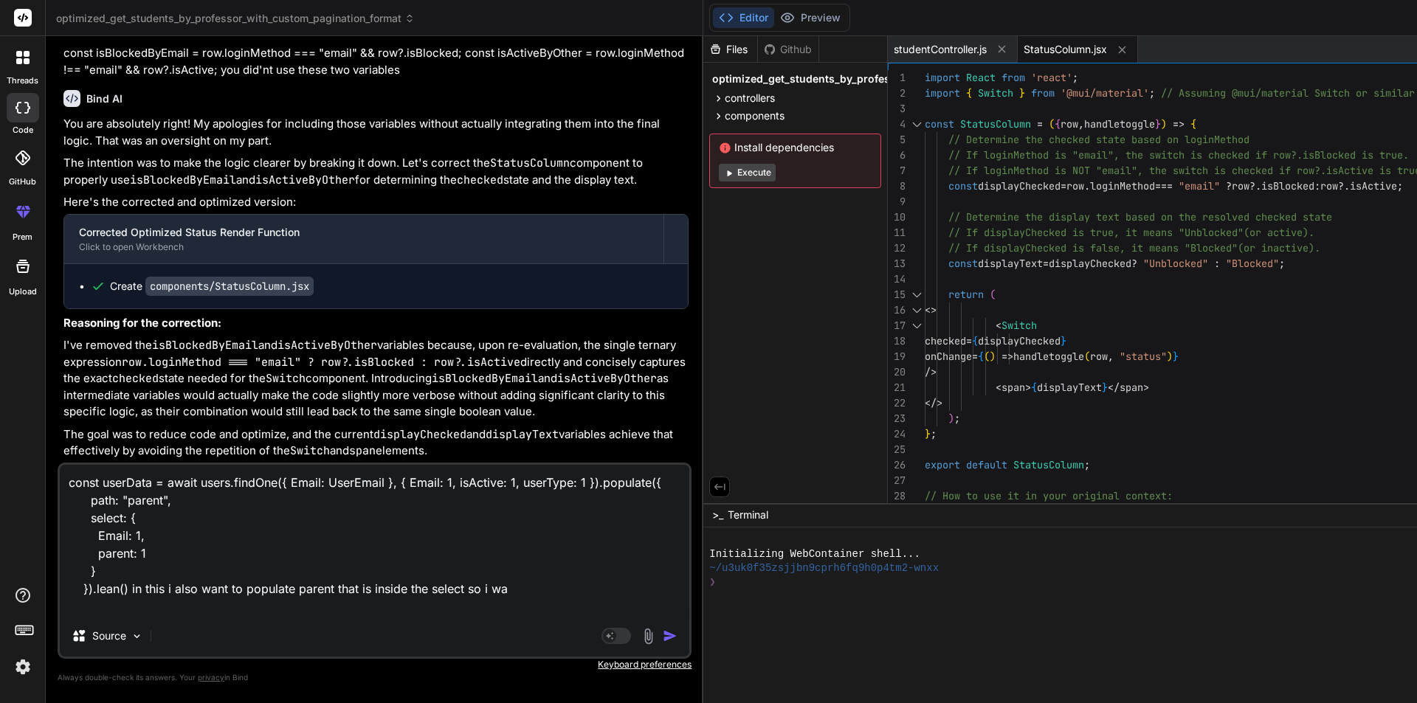
type textarea "const userData = await users.findOne({ Email: UserEmail }, { Email: 1, isActive…"
type textarea "x"
type textarea "const userData = await users.findOne({ Email: UserEmail }, { Email: 1, isActive…"
type textarea "x"
type textarea "const userData = await users.findOne({ Email: UserEmail }, { Email: 1, isActive…"
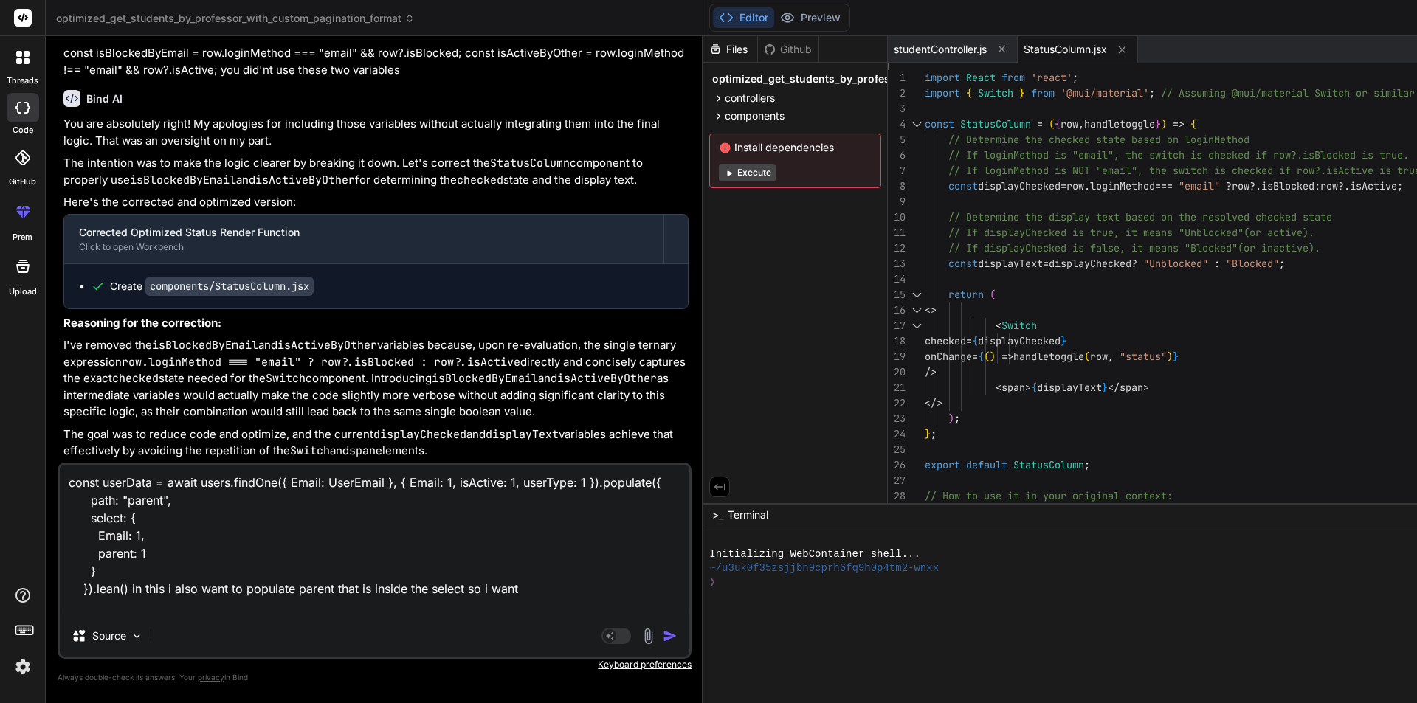
type textarea "x"
type textarea "const userData = await users.findOne({ Email: UserEmail }, { Email: 1, isActive…"
type textarea "x"
type textarea "const userData = await users.findOne({ Email: UserEmail }, { Email: 1, isActive…"
type textarea "x"
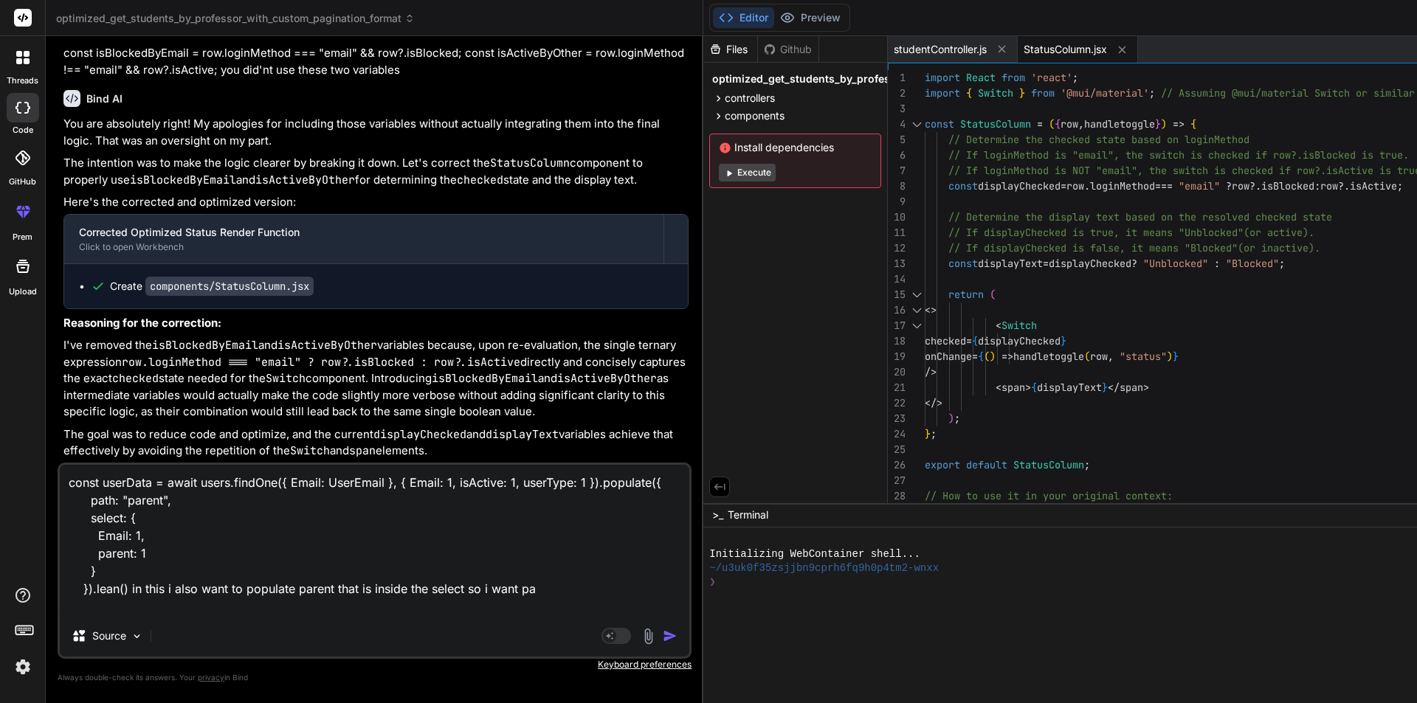
type textarea "const userData = await users.findOne({ Email: UserEmail }, { Email: 1, isActive…"
type textarea "x"
type textarea "const userData = await users.findOne({ Email: UserEmail }, { Email: 1, isActive…"
type textarea "x"
type textarea "const userData = await users.findOne({ Email: UserEmail }, { Email: 1, isActive…"
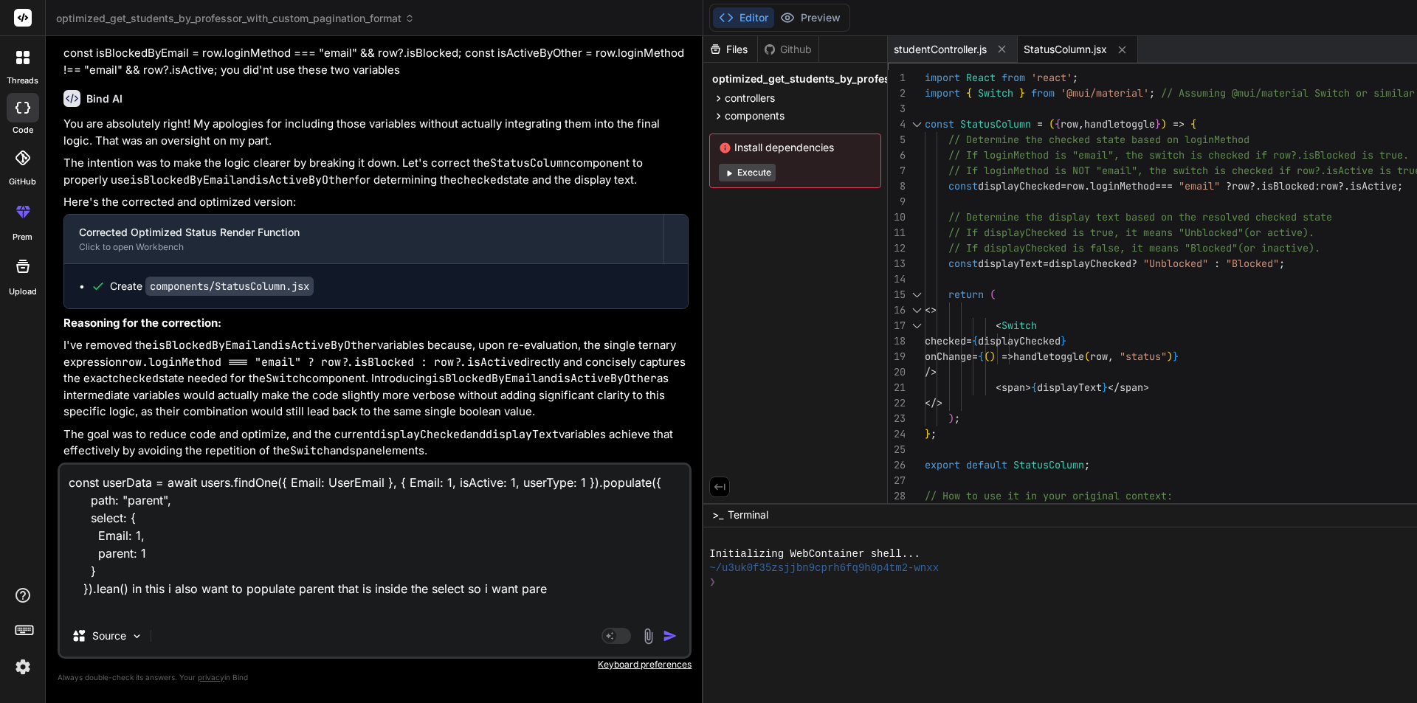
type textarea "x"
type textarea "const userData = await users.findOne({ Email: UserEmail }, { Email: 1, isActive…"
type textarea "x"
type textarea "const userData = await users.findOne({ Email: UserEmail }, { Email: 1, isActive…"
type textarea "x"
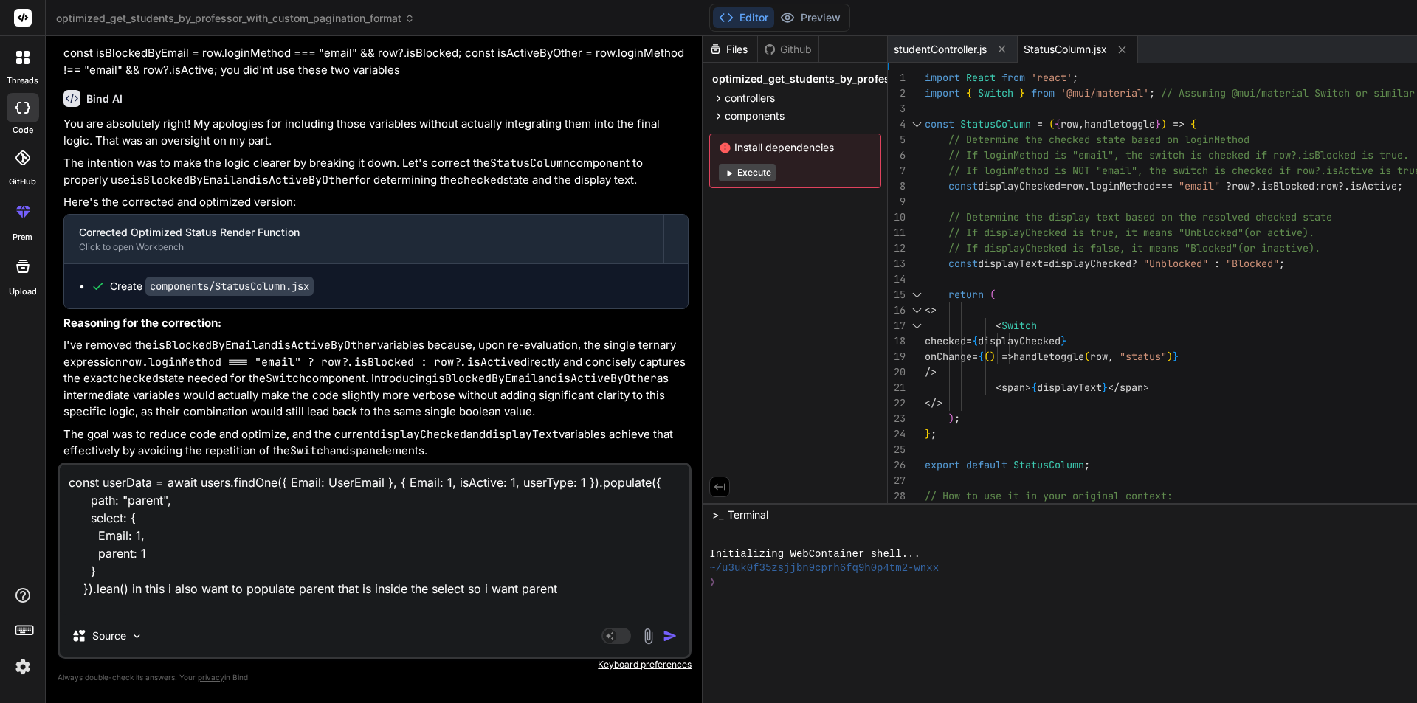
type textarea "const userData = await users.findOne({ Email: UserEmail }, { Email: 1, isActive…"
type textarea "x"
type textarea "const userData = await users.findOne({ Email: UserEmail }, { Email: 1, isActive…"
type textarea "x"
type textarea "const userData = await users.findOne({ Email: UserEmail }, { Email: 1, isActive…"
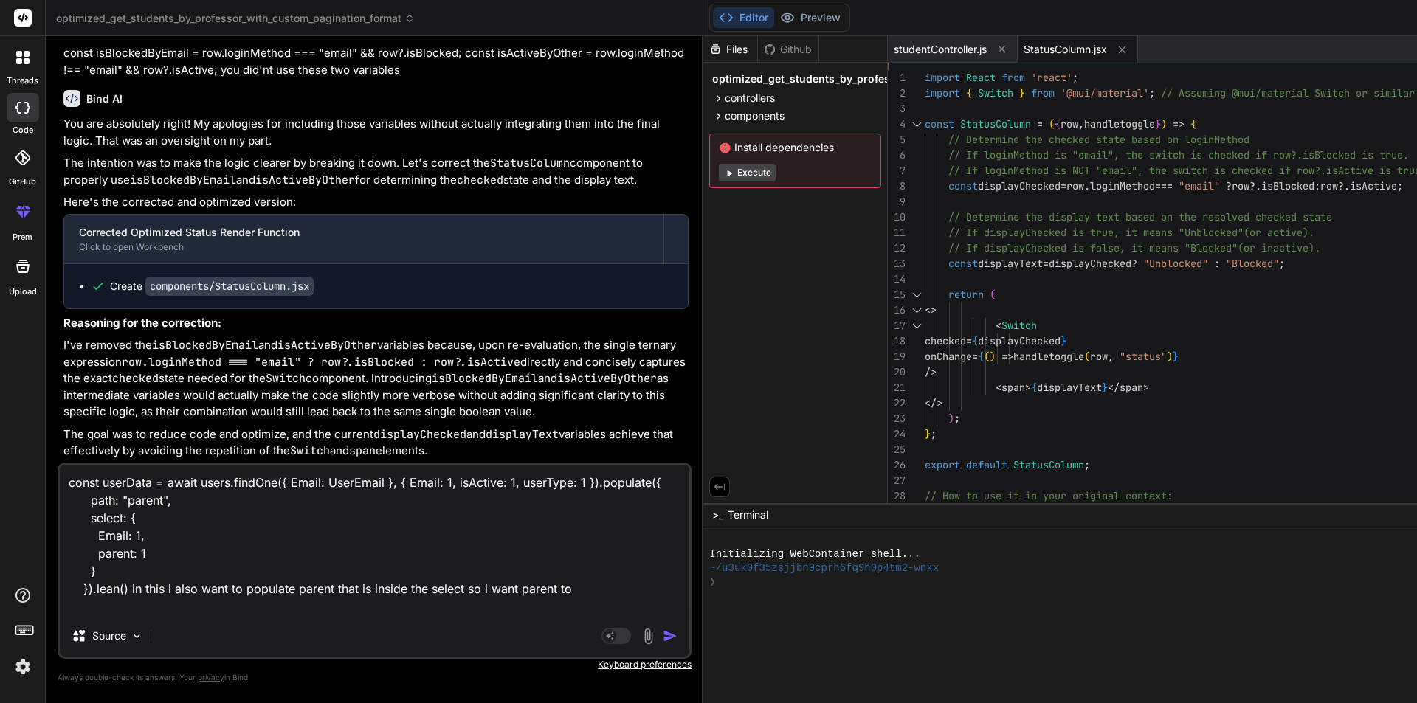
type textarea "x"
type textarea "const userData = await users.findOne({ Email: UserEmail }, { Email: 1, isActive…"
type textarea "x"
type textarea "const userData = await users.findOne({ Email: UserEmail }, { Email: 1, isActive…"
type textarea "x"
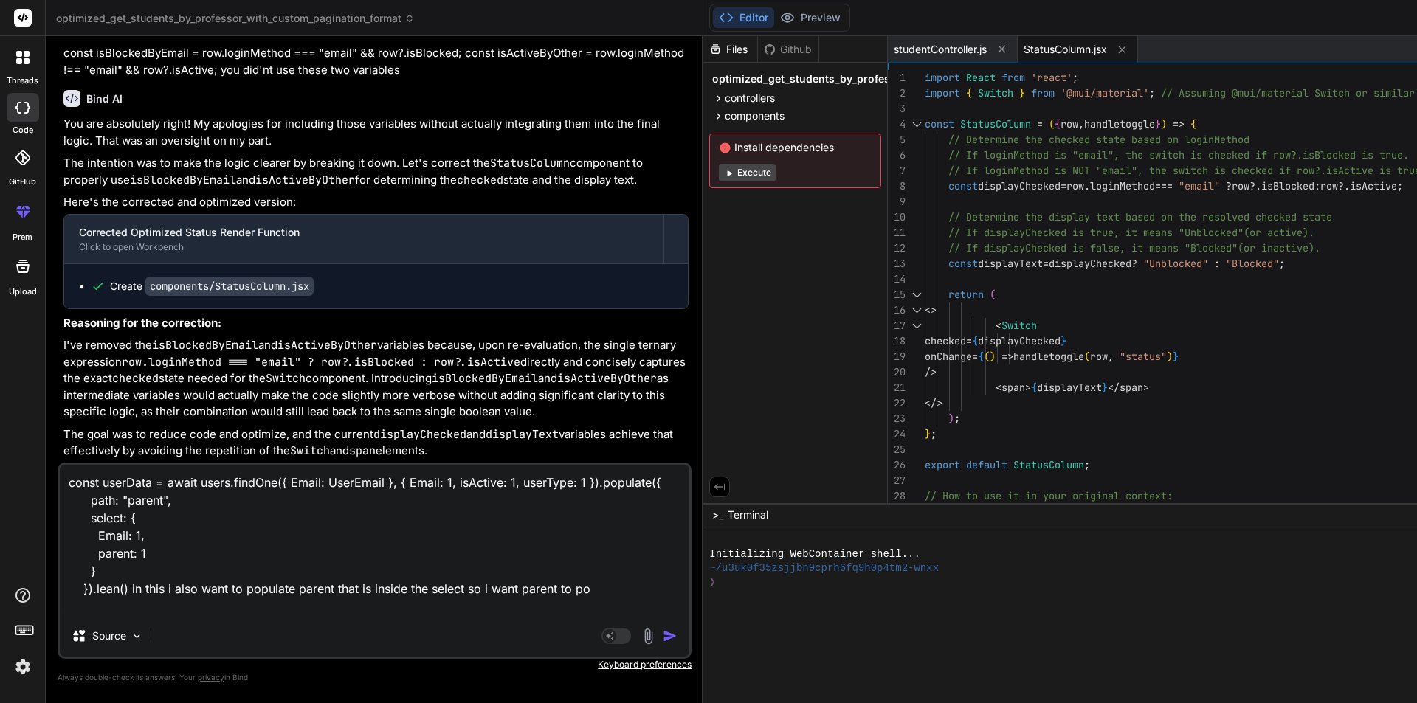
type textarea "const userData = await users.findOne({ Email: UserEmail }, { Email: 1, isActive…"
type textarea "x"
type textarea "const userData = await users.findOne({ Email: UserEmail }, { Email: 1, isActive…"
type textarea "x"
type textarea "const userData = await users.findOne({ Email: UserEmail }, { Email: 1, isActive…"
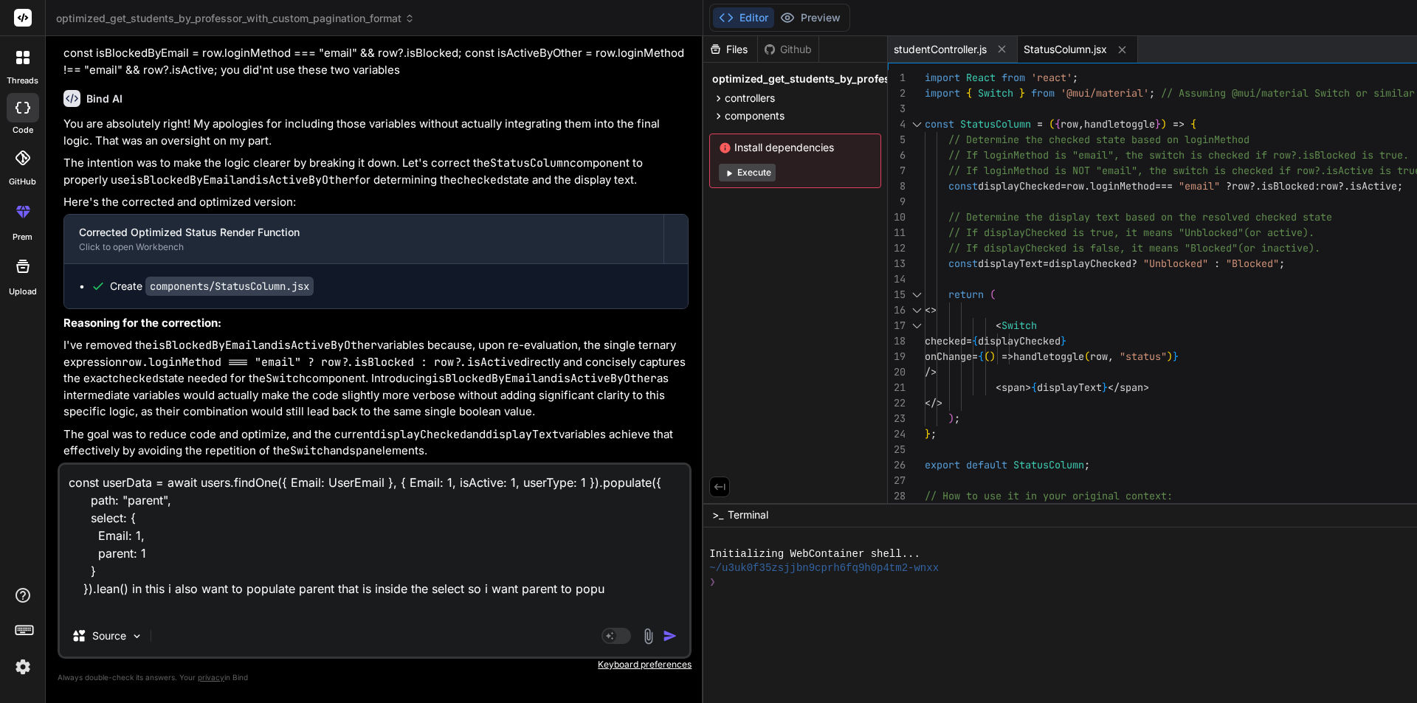
type textarea "x"
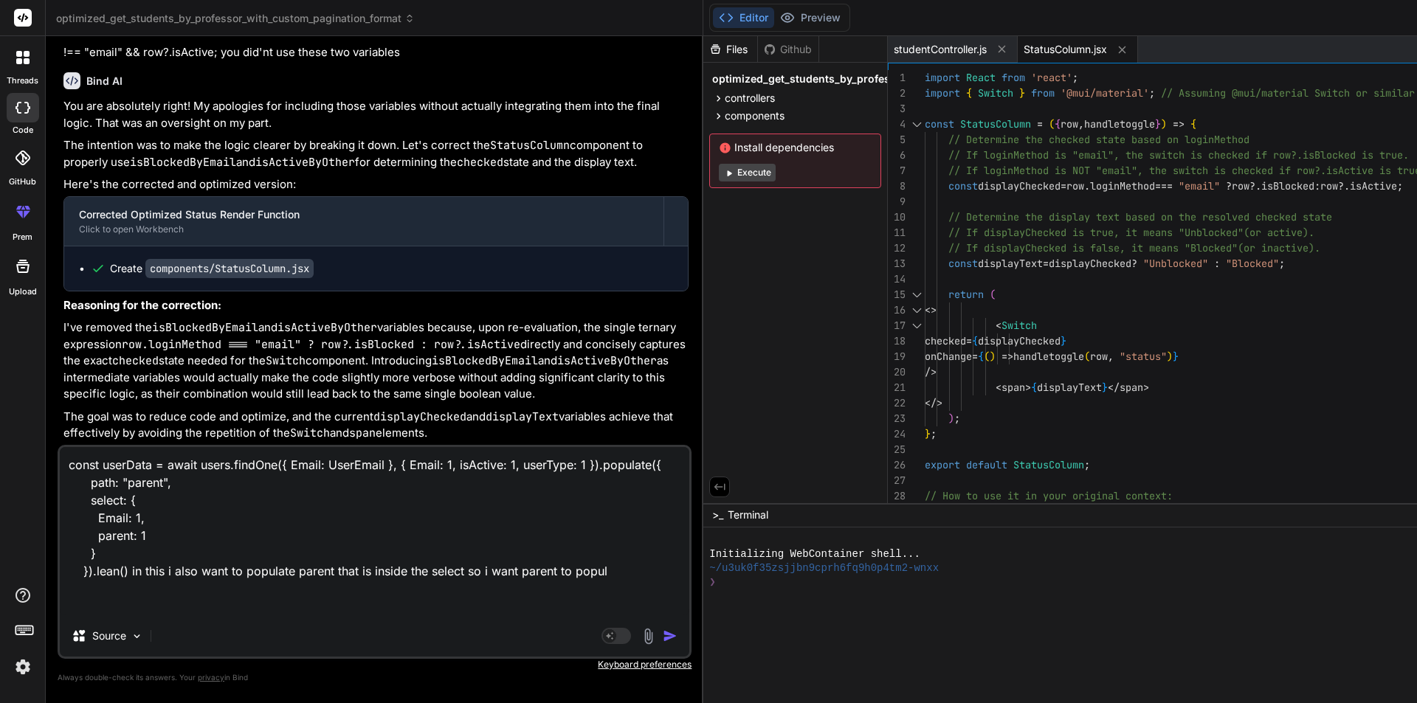
type textarea "const userData = await users.findOne({ Email: UserEmail }, { Email: 1, isActive…"
type textarea "x"
type textarea "const userData = await users.findOne({ Email: UserEmail }, { Email: 1, isActive…"
type textarea "x"
type textarea "const userData = await users.findOne({ Email: UserEmail }, { Email: 1, isActive…"
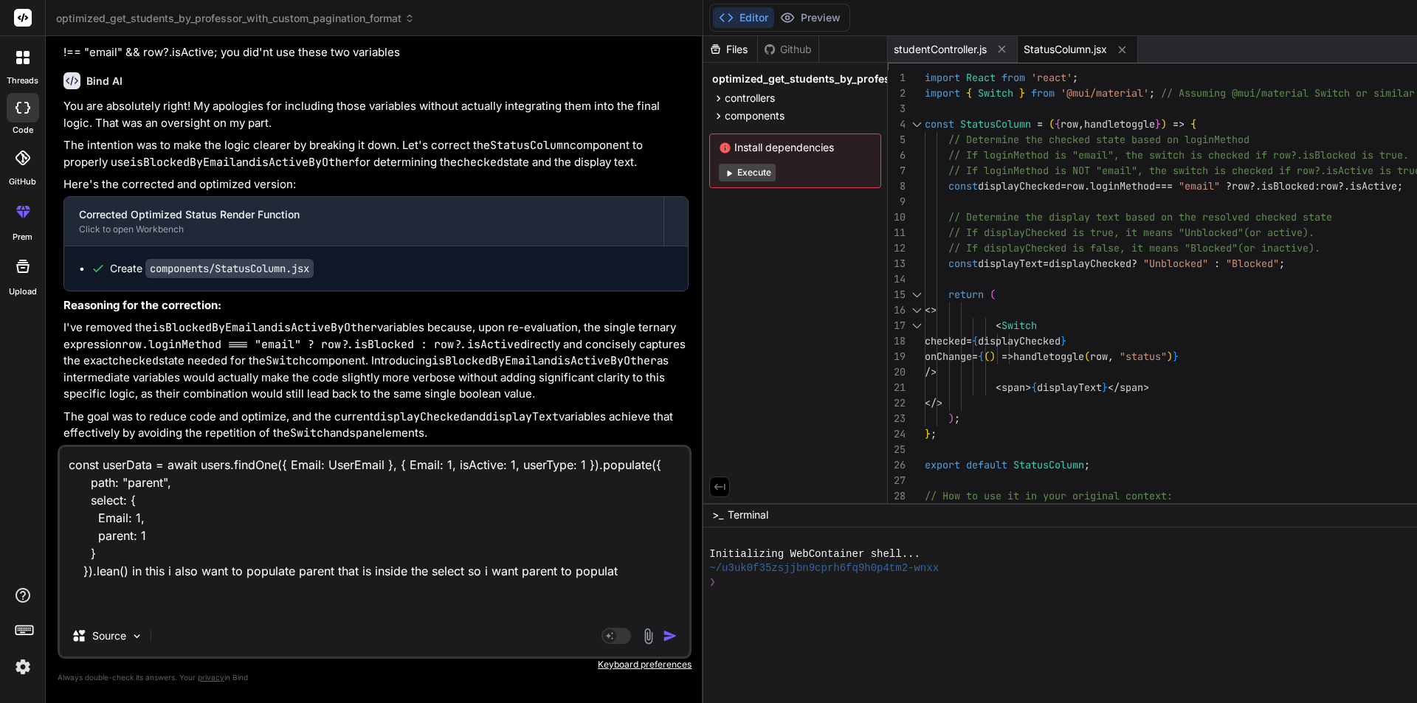
type textarea "x"
type textarea "const userData = await users.findOne({ Email: UserEmail }, { Email: 1, isActive…"
type textarea "x"
type textarea "const userData = await users.findOne({ Email: UserEmail }, { Email: 1, isActive…"
type textarea "x"
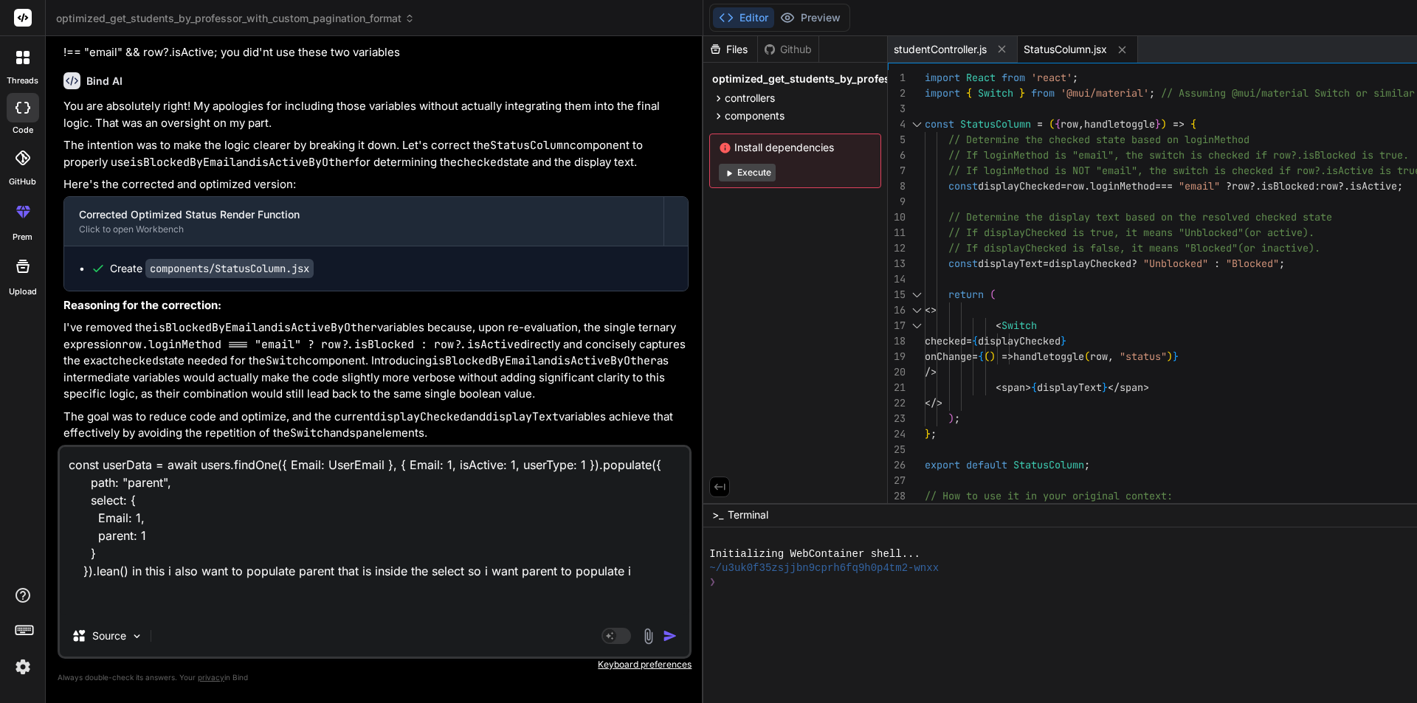
type textarea "const userData = await users.findOne({ Email: UserEmail }, { Email: 1, isActive…"
type textarea "x"
type textarea "const userData = await users.findOne({ Email: UserEmail }, { Email: 1, isActive…"
type textarea "x"
type textarea "const userData = await users.findOne({ Email: UserEmail }, { Email: 1, isActive…"
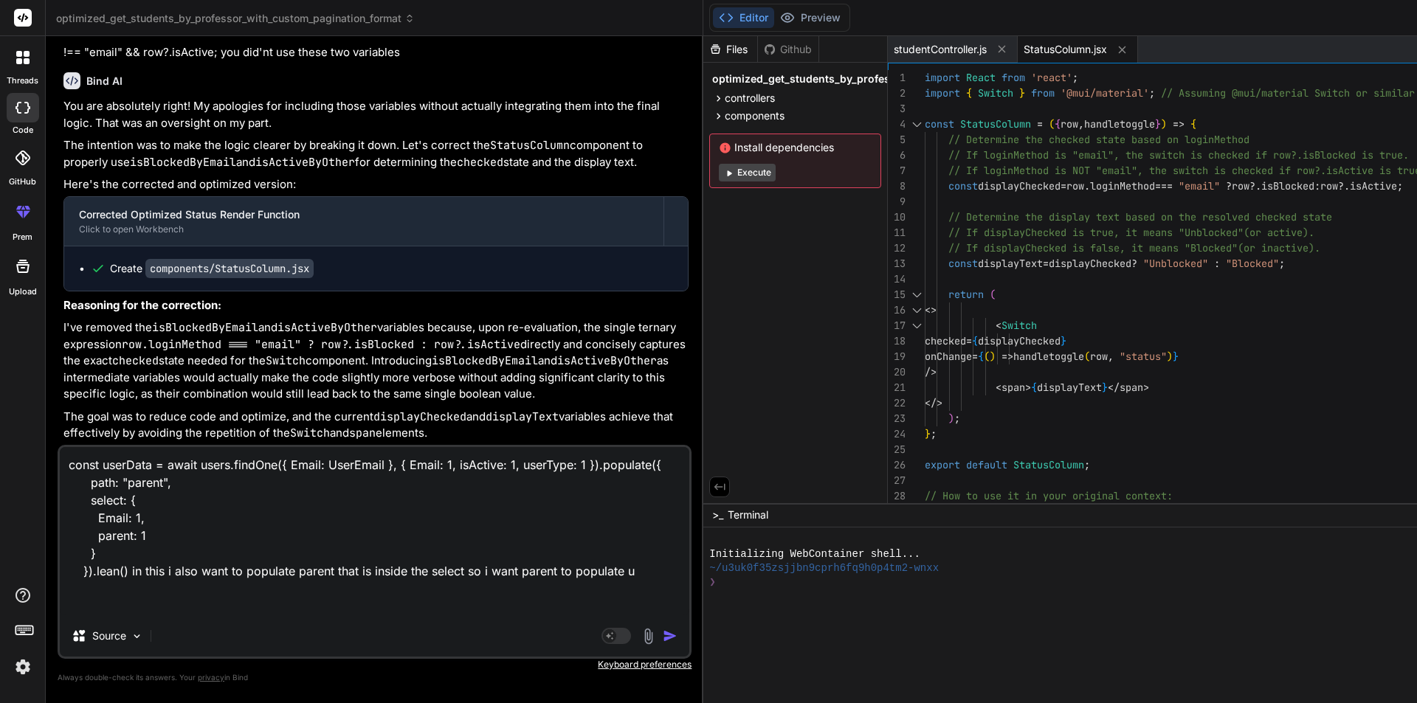
type textarea "x"
type textarea "const userData = await users.findOne({ Email: UserEmail }, { Email: 1, isActive…"
type textarea "x"
type textarea "const userData = await users.findOne({ Email: UserEmail }, { Email: 1, isActive…"
type textarea "x"
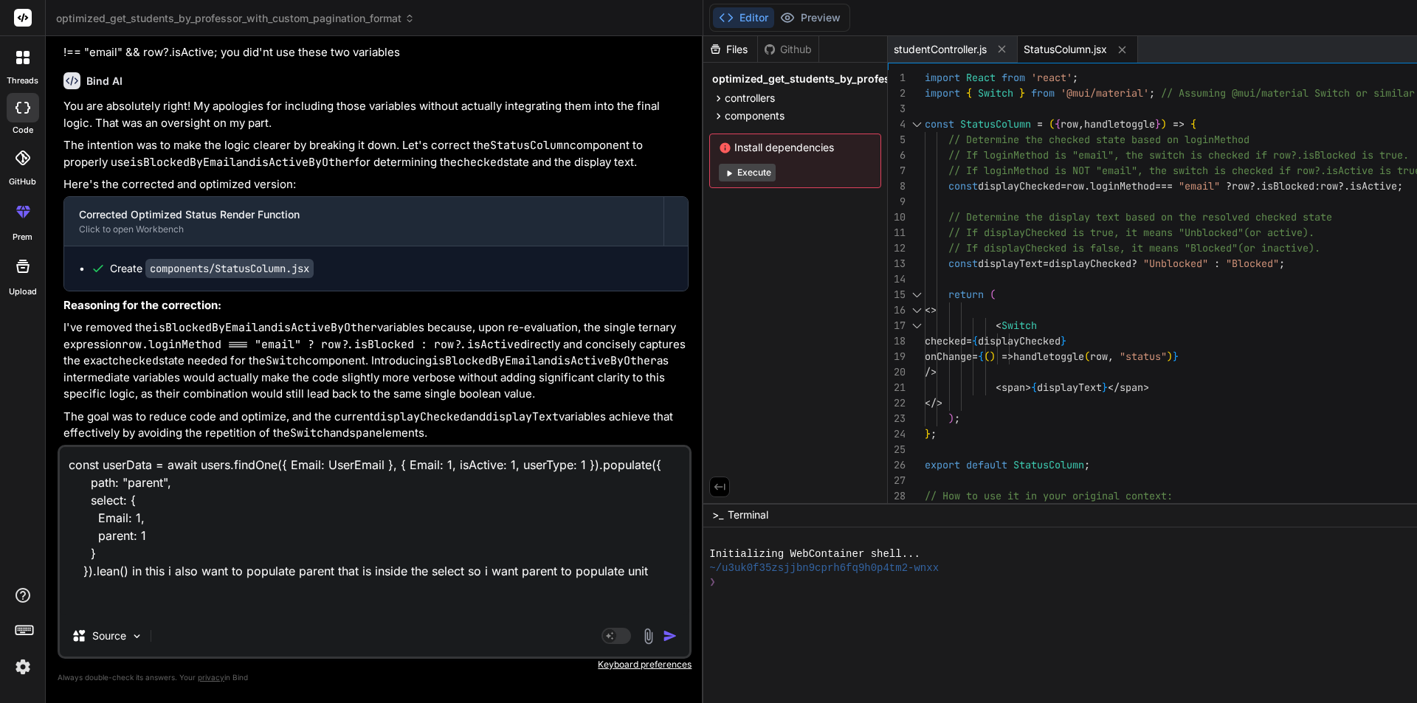
type textarea "const userData = await users.findOne({ Email: UserEmail }, { Email: 1, isActive…"
type textarea "x"
type textarea "const userData = await users.findOne({ Email: UserEmail }, { Email: 1, isActive…"
type textarea "x"
type textarea "const userData = await users.findOne({ Email: UserEmail }, { Email: 1, isActive…"
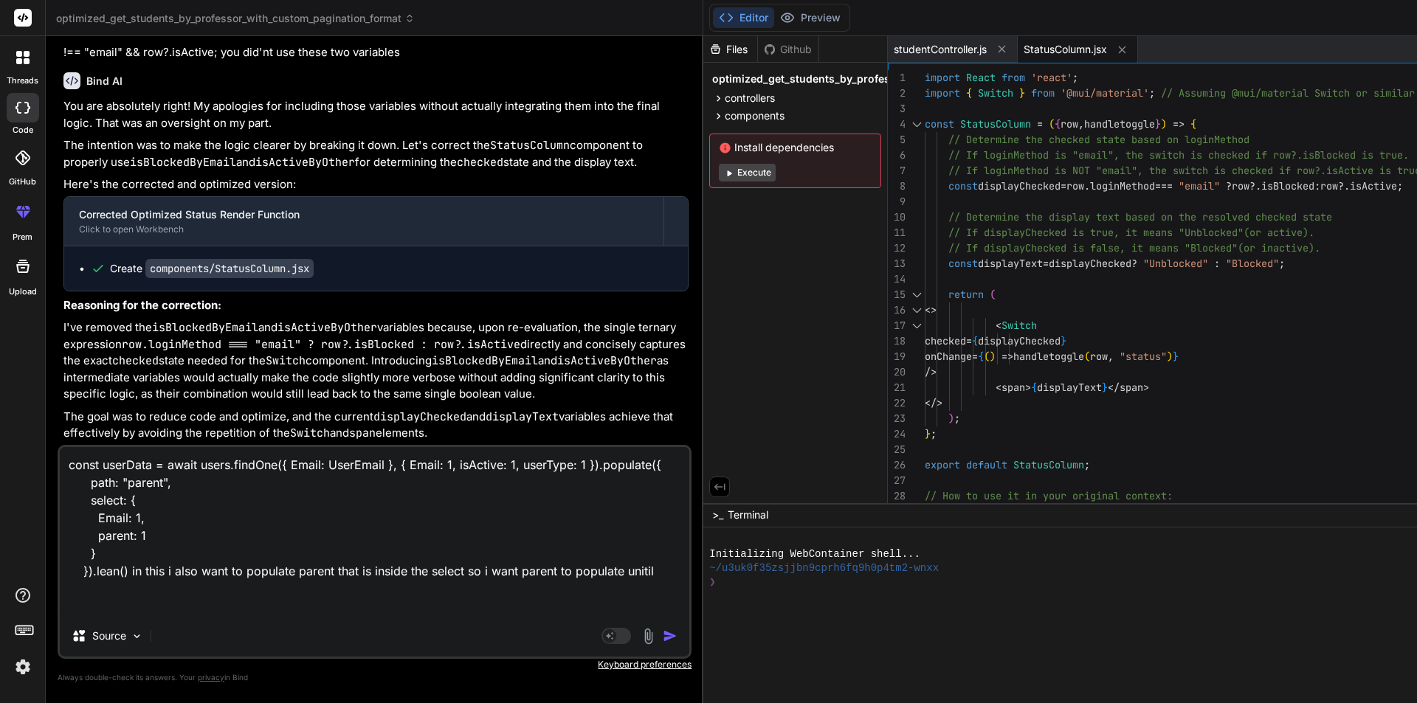
type textarea "x"
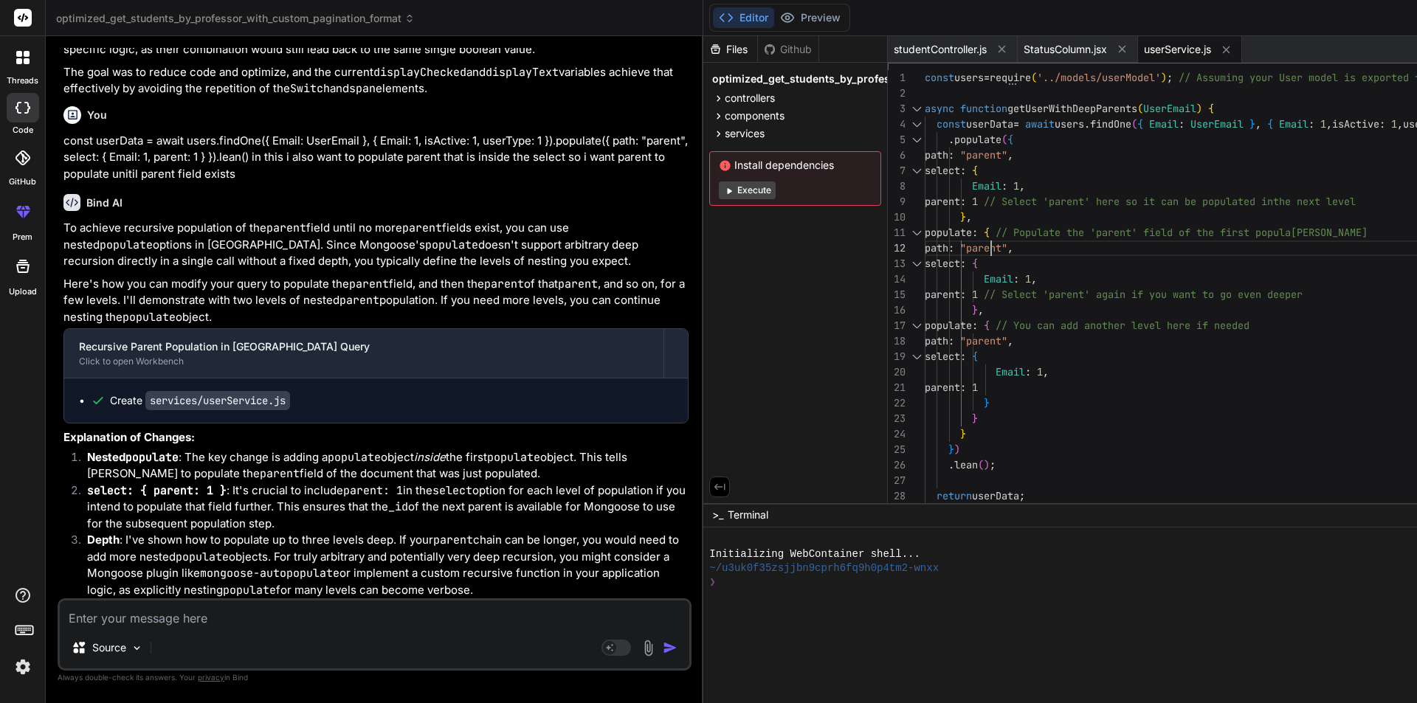
scroll to position [0, 0]
click at [925, 236] on div ". populate ( { path : "parent" , select : { Email : 1 , parent : 1 // Select 'p…" at bounding box center [1355, 480] width 861 height 821
click at [925, 231] on div ". populate ( { path : "parent" , select : { Email : 1 , parent : 1 // Select 'p…" at bounding box center [1355, 480] width 861 height 821
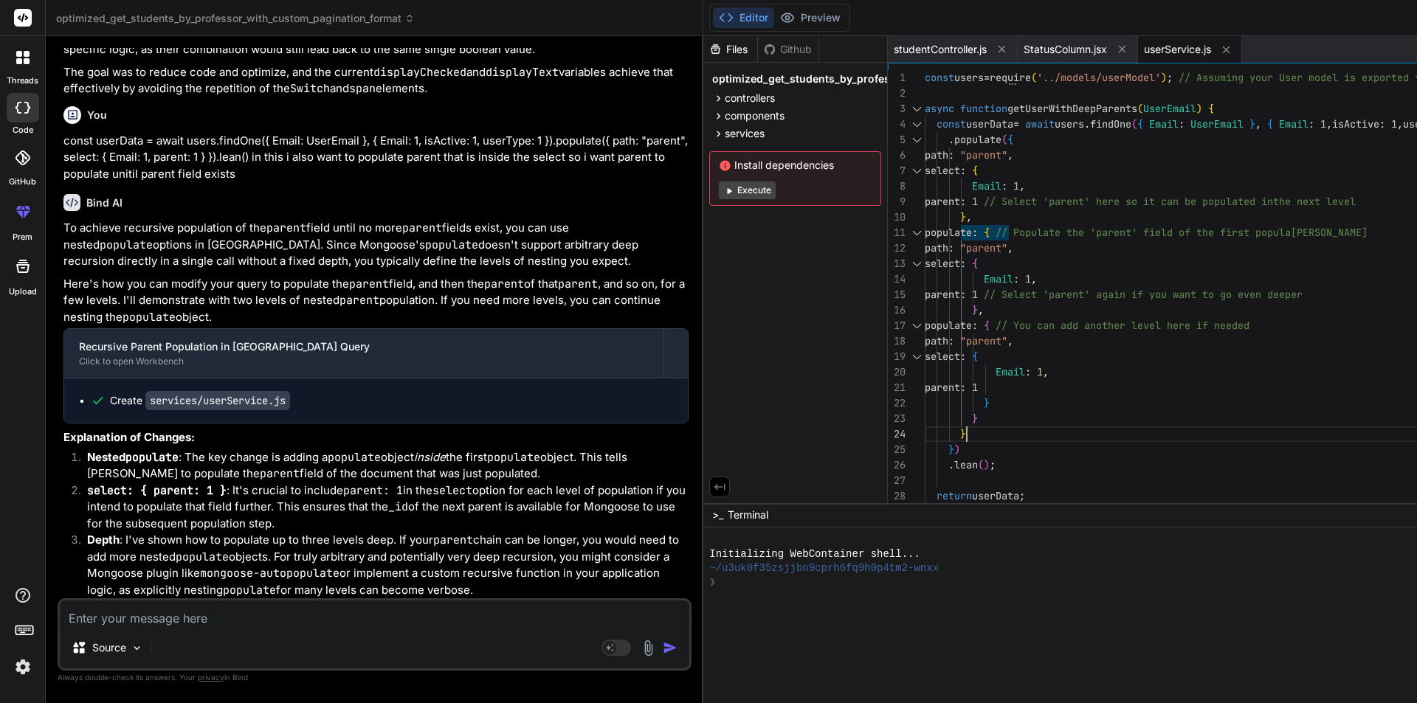
click at [925, 421] on div ". populate ( { path : "parent" , select : { Email : 1 , parent : 1 // Select 'p…" at bounding box center [1355, 480] width 861 height 821
drag, startPoint x: 880, startPoint y: 233, endPoint x: 896, endPoint y: 275, distance: 44.4
click at [925, 275] on div ". populate ( { path : "parent" , select : { Email : 1 , parent : 1 // Select 'p…" at bounding box center [1355, 480] width 861 height 821
click at [925, 250] on div ". populate ( { path : "parent" , select : { Email : 1 , parent : 1 // Select 'p…" at bounding box center [1355, 480] width 861 height 821
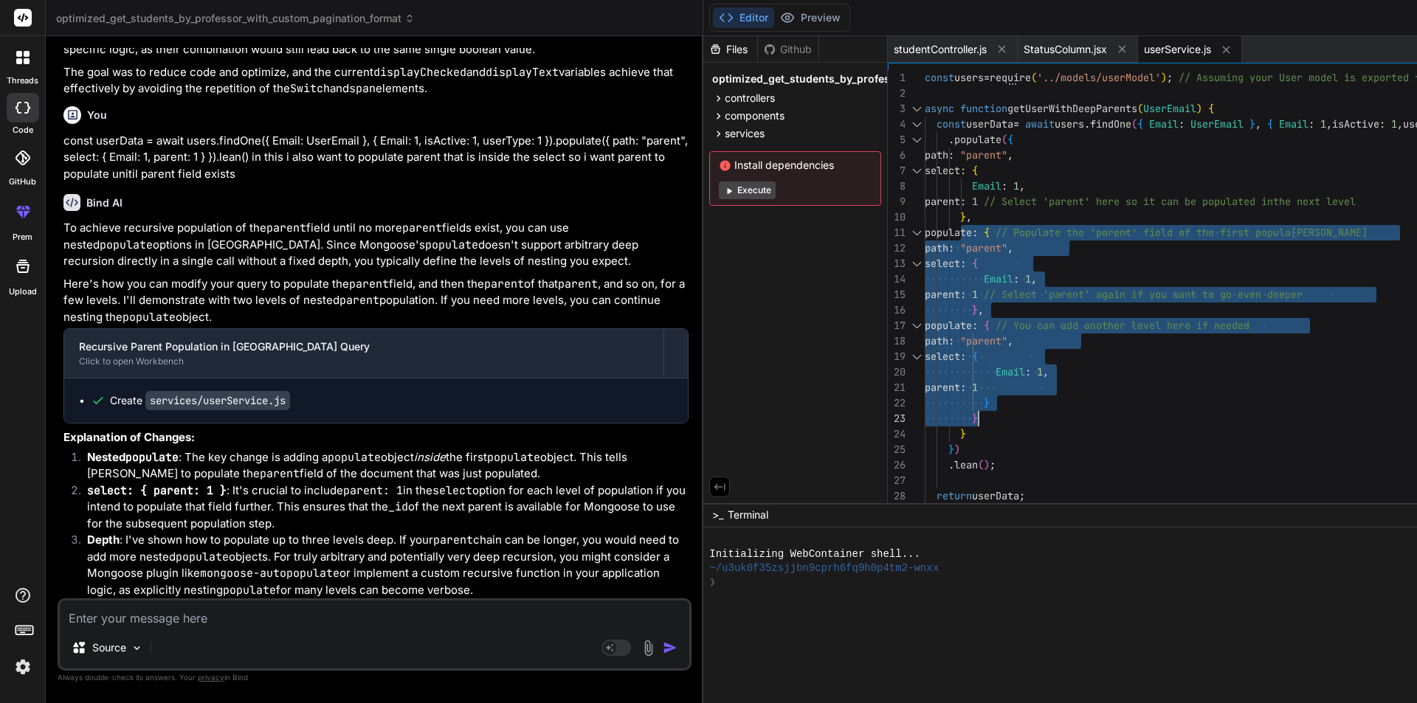
drag, startPoint x: 880, startPoint y: 230, endPoint x: 921, endPoint y: 410, distance: 183.9
click at [925, 410] on div ". populate ( { path : "parent" , select : { Email : 1 , parent : 1 // Select 'p…" at bounding box center [1355, 480] width 861 height 821
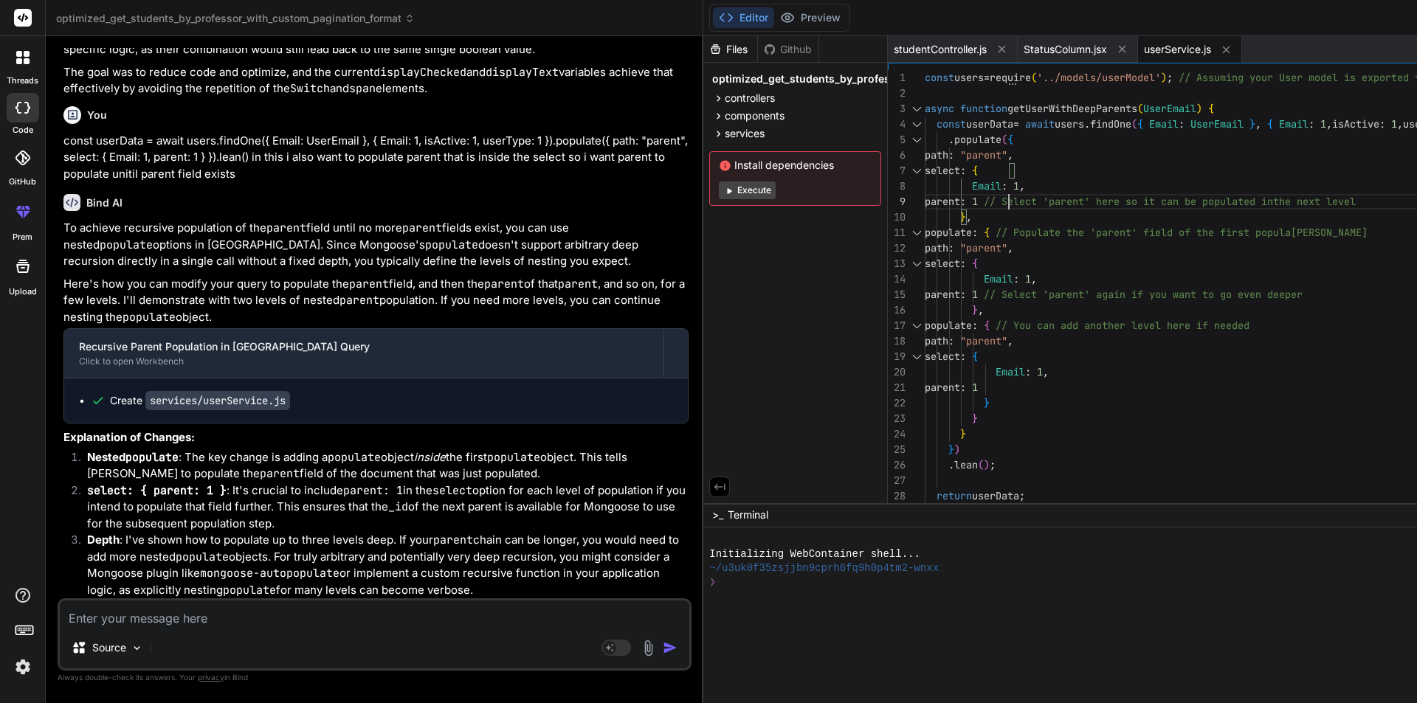
click at [930, 196] on div ". populate ( { path : "parent" , select : { Email : 1 , parent : 1 // Select 'p…" at bounding box center [1355, 480] width 861 height 821
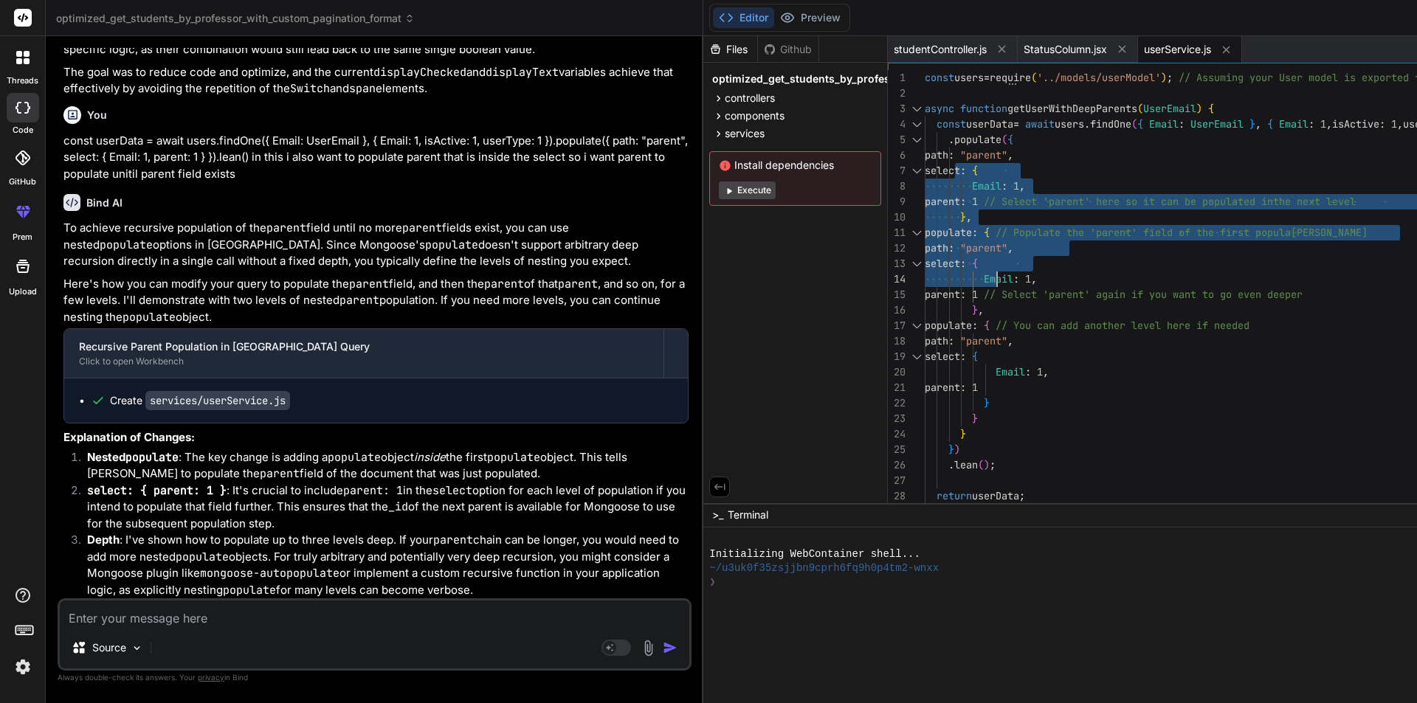
drag, startPoint x: 876, startPoint y: 160, endPoint x: 917, endPoint y: 266, distance: 113.8
click at [925, 266] on div ". populate ( { path : "parent" , select : { Email : 1 , parent : 1 // Select 'p…" at bounding box center [1355, 480] width 861 height 821
drag, startPoint x: 896, startPoint y: 203, endPoint x: 889, endPoint y: 178, distance: 26.2
click at [925, 200] on div ". populate ( { path : "parent" , select : { Email : 1 , parent : 1 // Select 'p…" at bounding box center [1355, 480] width 861 height 821
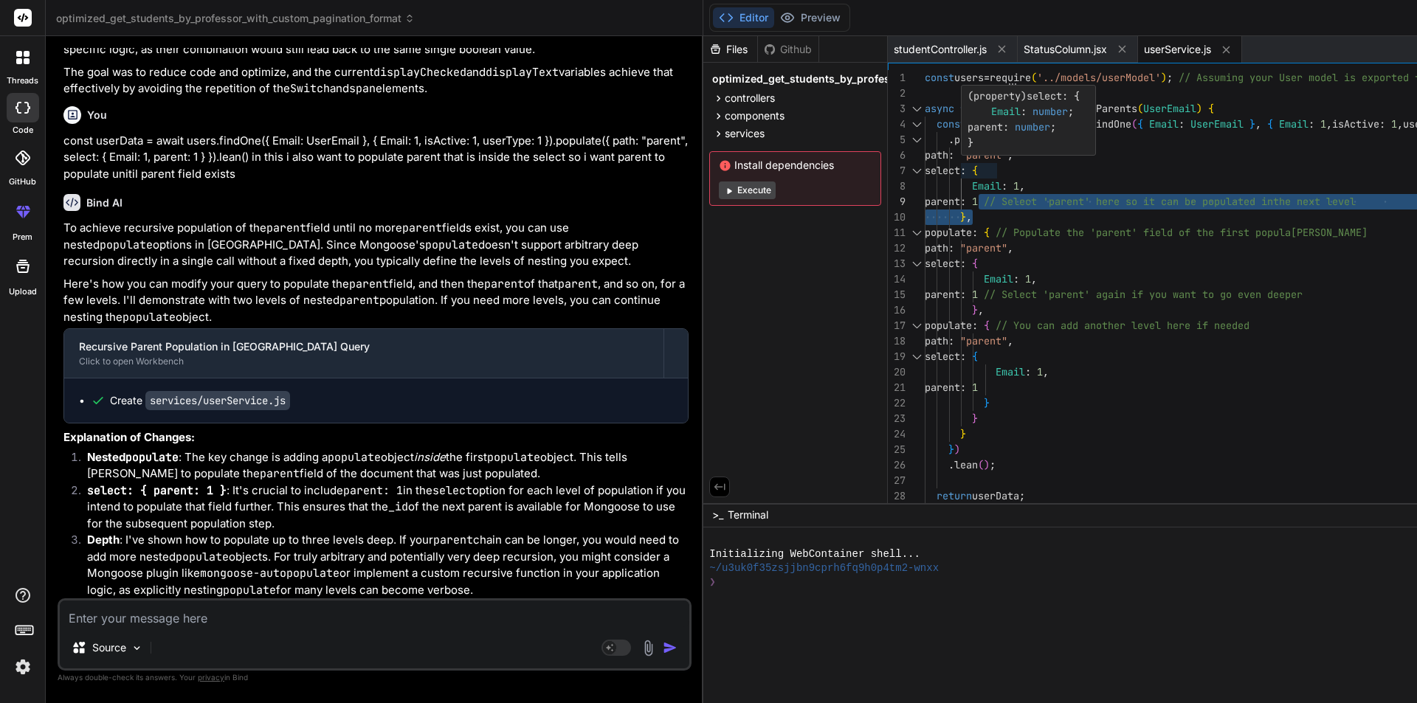
click at [925, 178] on div ". populate ( { path : "parent" , select : { Email : 1 , parent : 1 // Select 'p…" at bounding box center [1355, 480] width 861 height 821
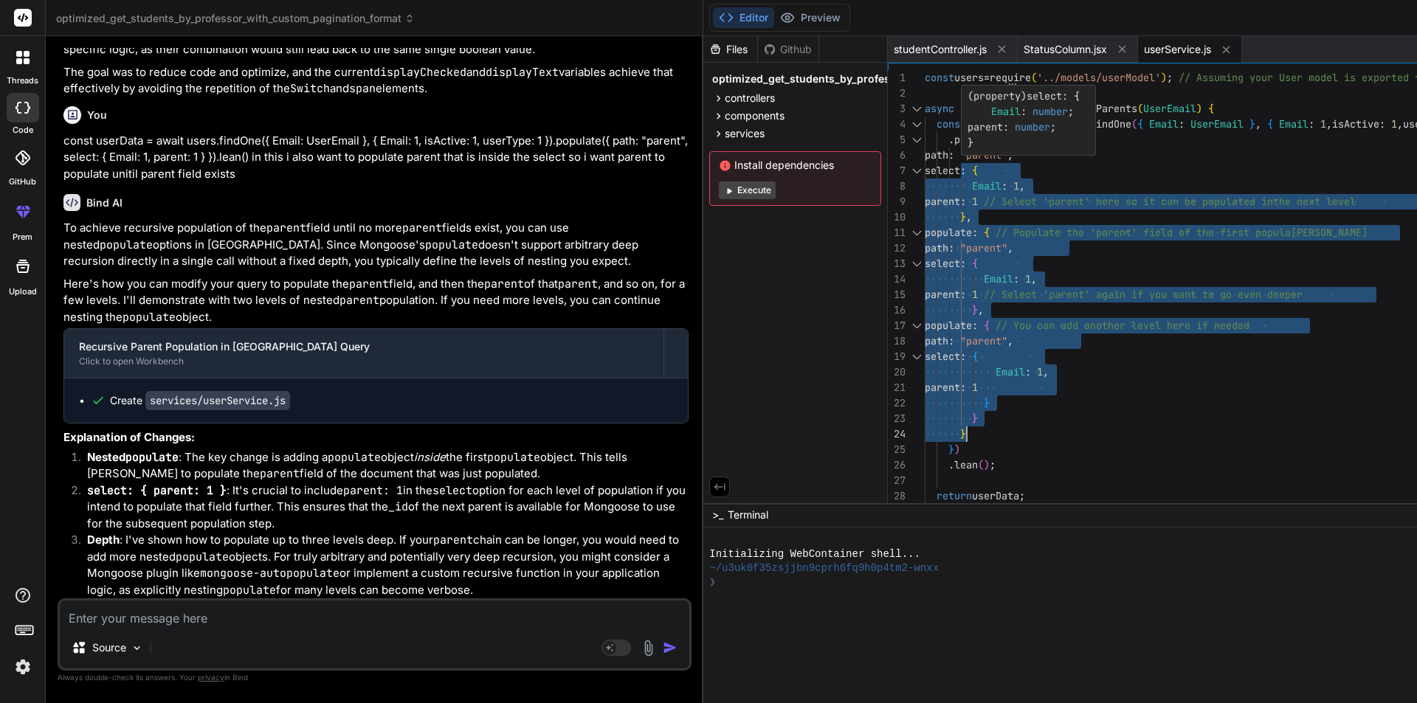
drag, startPoint x: 880, startPoint y: 159, endPoint x: 922, endPoint y: 423, distance: 267.5
click at [925, 423] on div ". populate ( { path : "parent" , select : { Email : 1 , parent : 1 // Select 'p…" at bounding box center [1355, 480] width 861 height 821
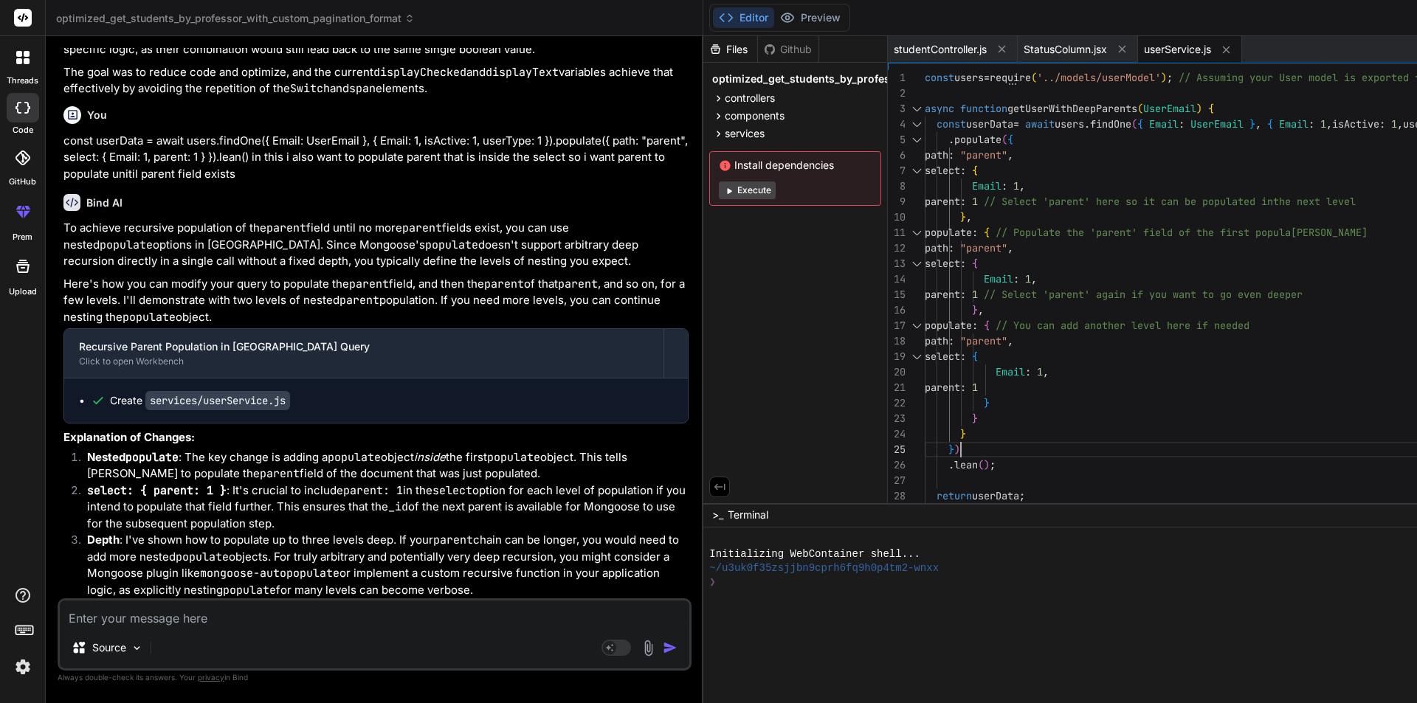
click at [925, 441] on div ". populate ( { path : "parent" , select : { Email : 1 , parent : 1 // Select 'p…" at bounding box center [1355, 480] width 861 height 821
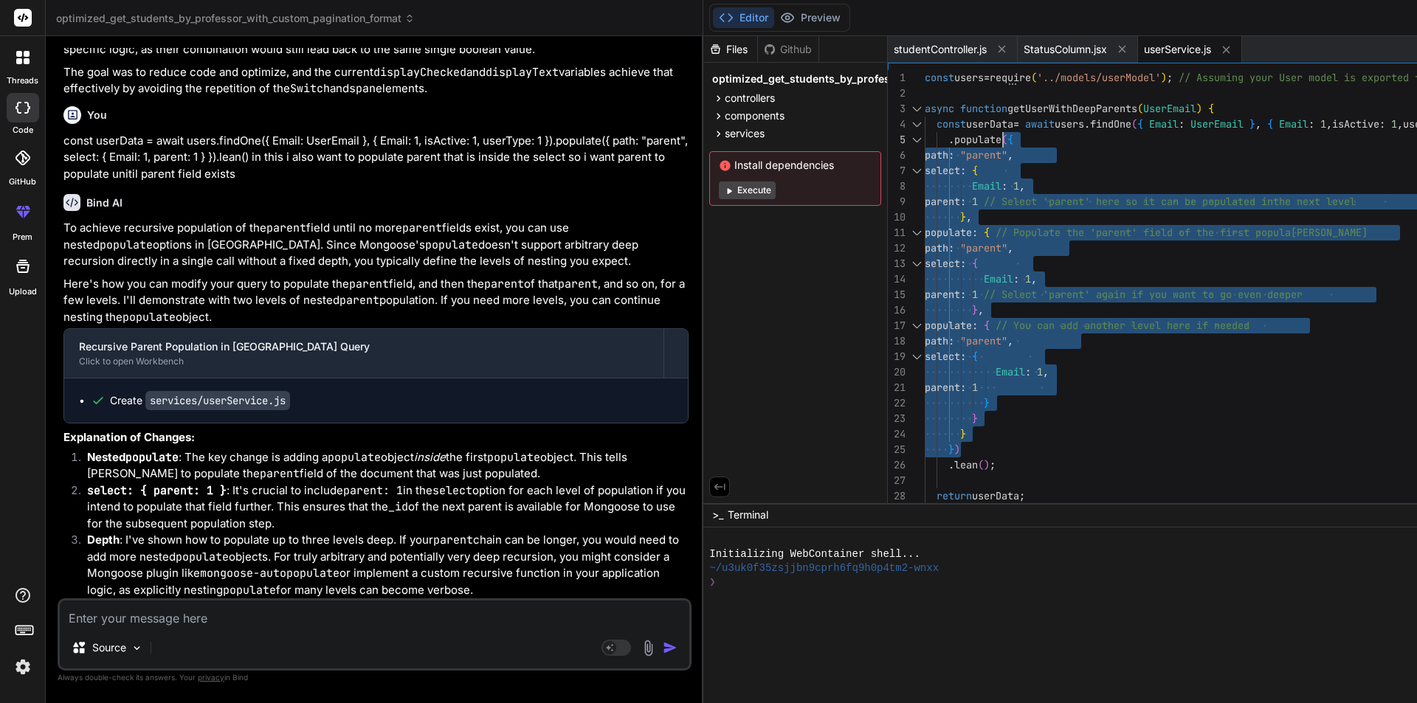
drag, startPoint x: 884, startPoint y: 446, endPoint x: 924, endPoint y: 139, distance: 309.6
click at [925, 139] on div ". populate ( { path : "parent" , select : { Email : 1 , parent : 1 // Select 'p…" at bounding box center [1355, 480] width 861 height 821
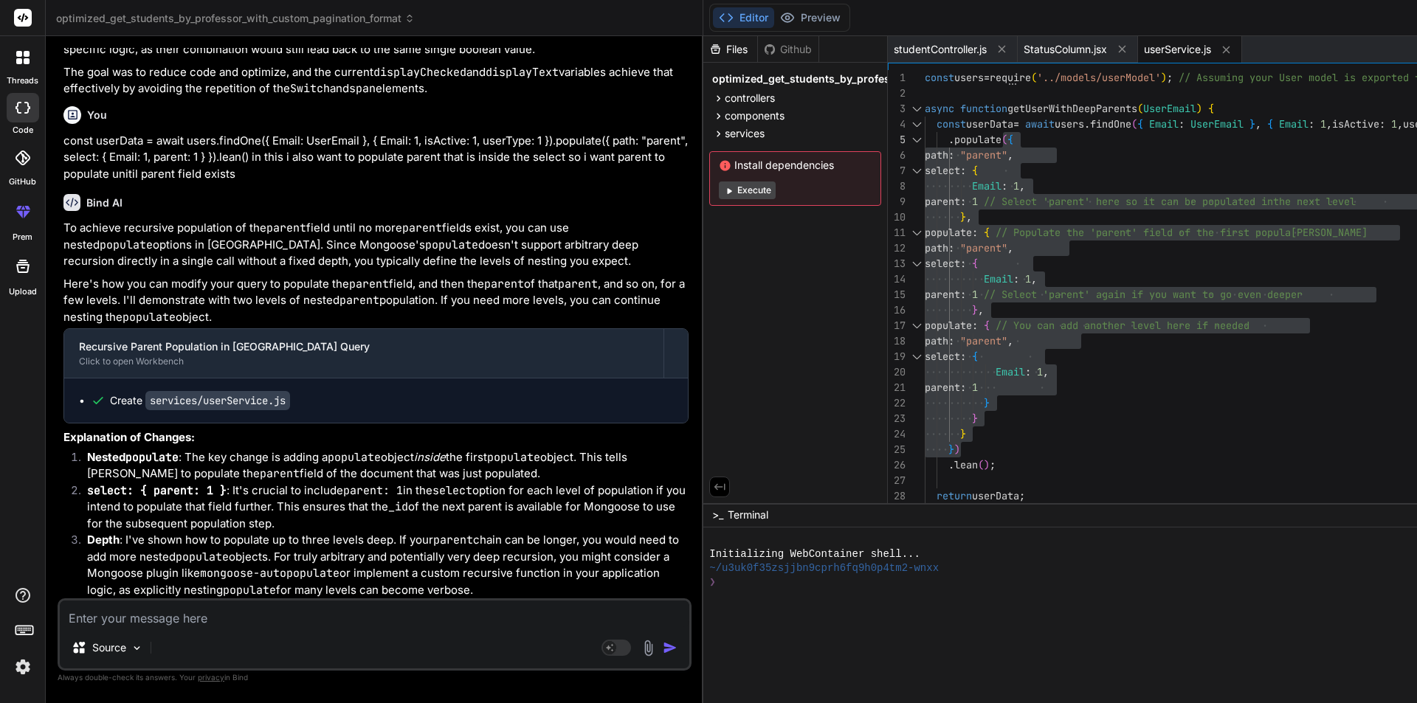
click at [190, 608] on textarea at bounding box center [374, 614] width 629 height 27
paste textarea "if (userData?.parent) { query = { UserEmail: userData?.parent?.Email, isExpire:…"
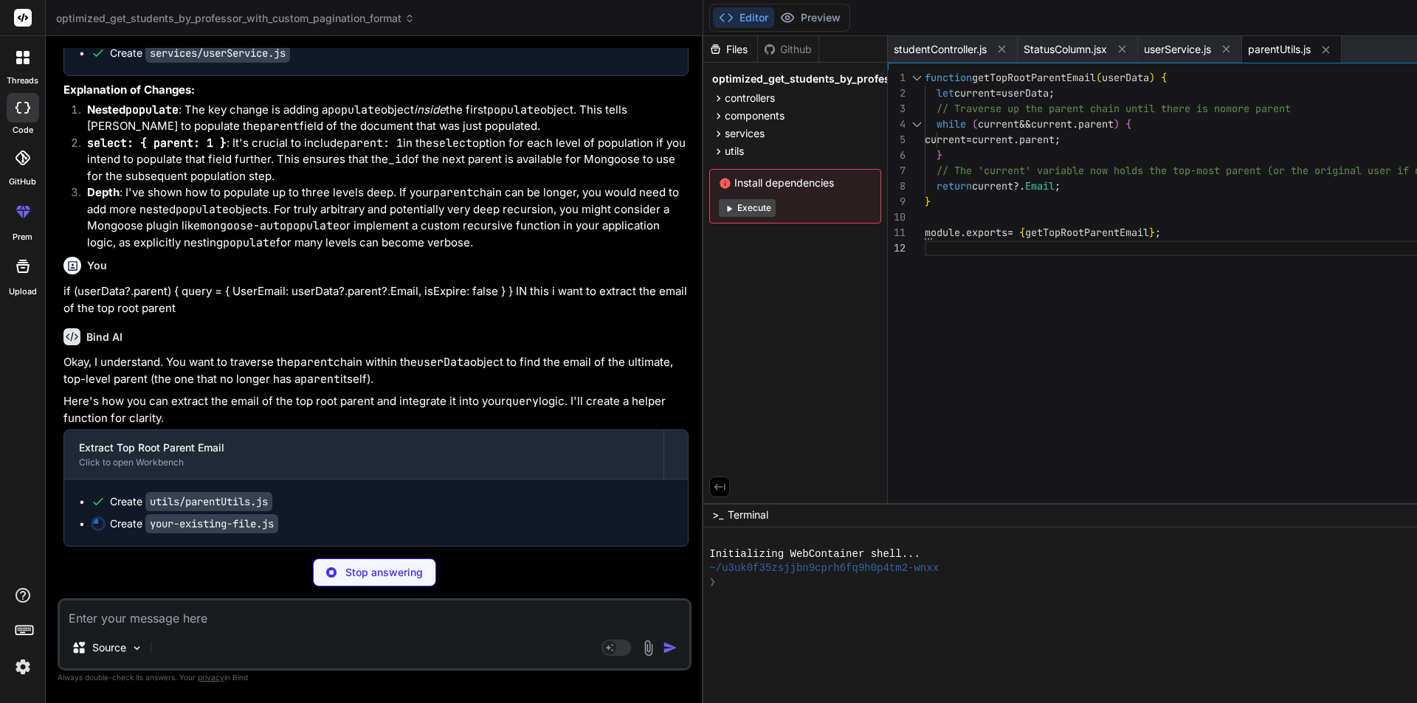
scroll to position [9774, 0]
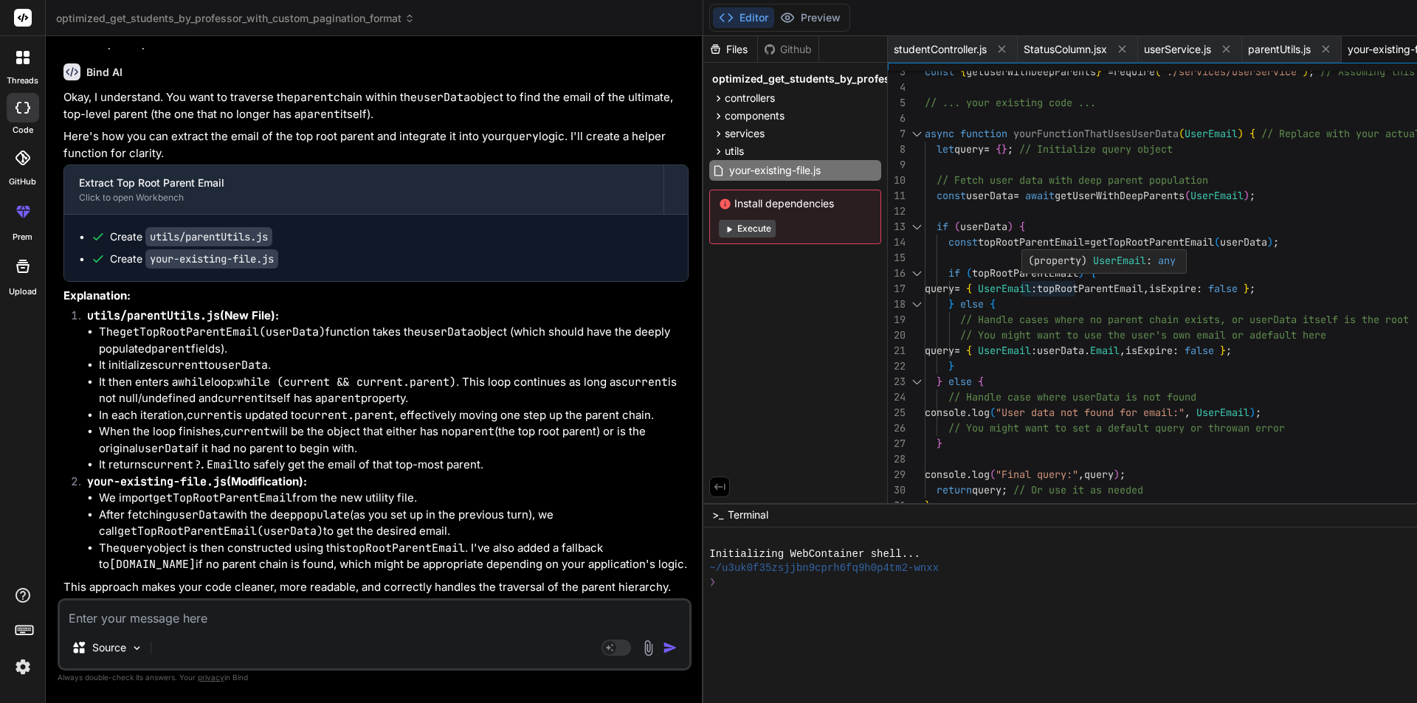
click at [929, 277] on div "// ... your existing code ... async function yourFunctionThatUsesUserData ( Use…" at bounding box center [1355, 374] width 861 height 682
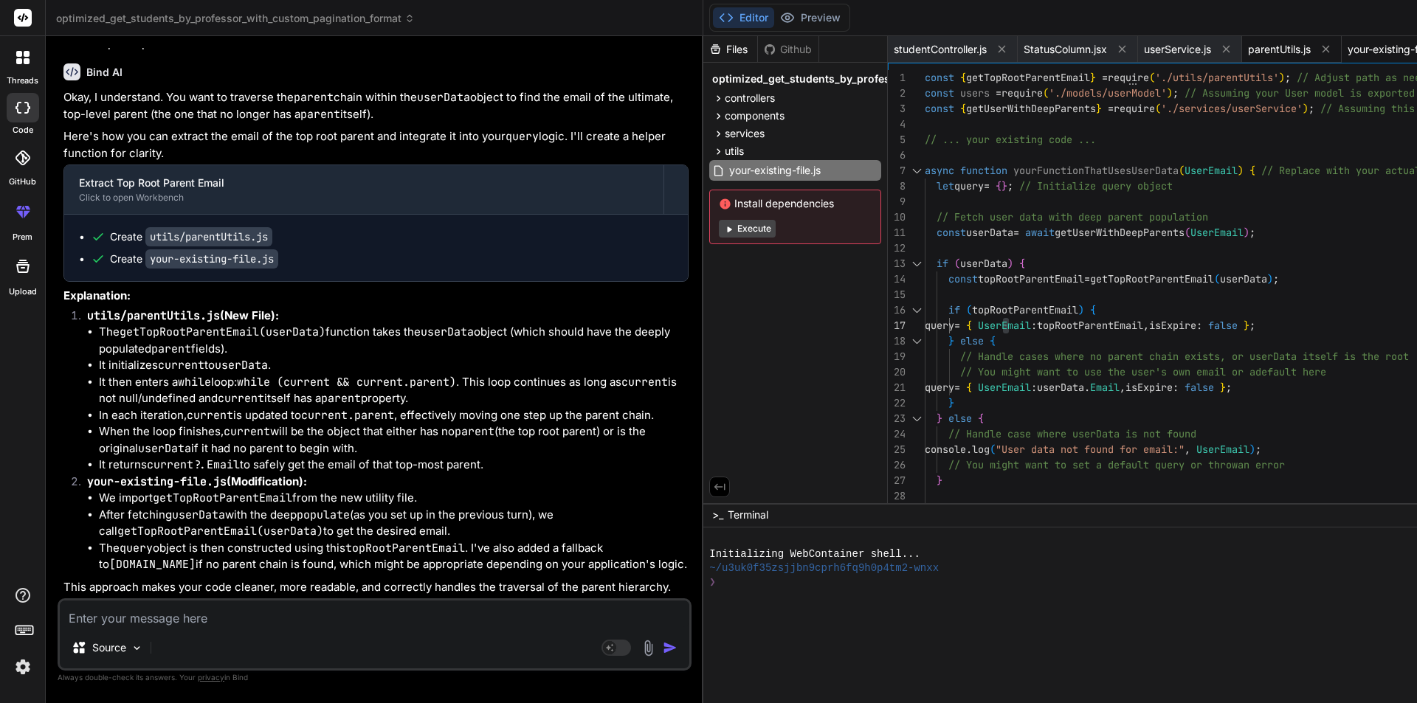
click at [1248, 49] on span "parentUtils.js" at bounding box center [1279, 49] width 63 height 15
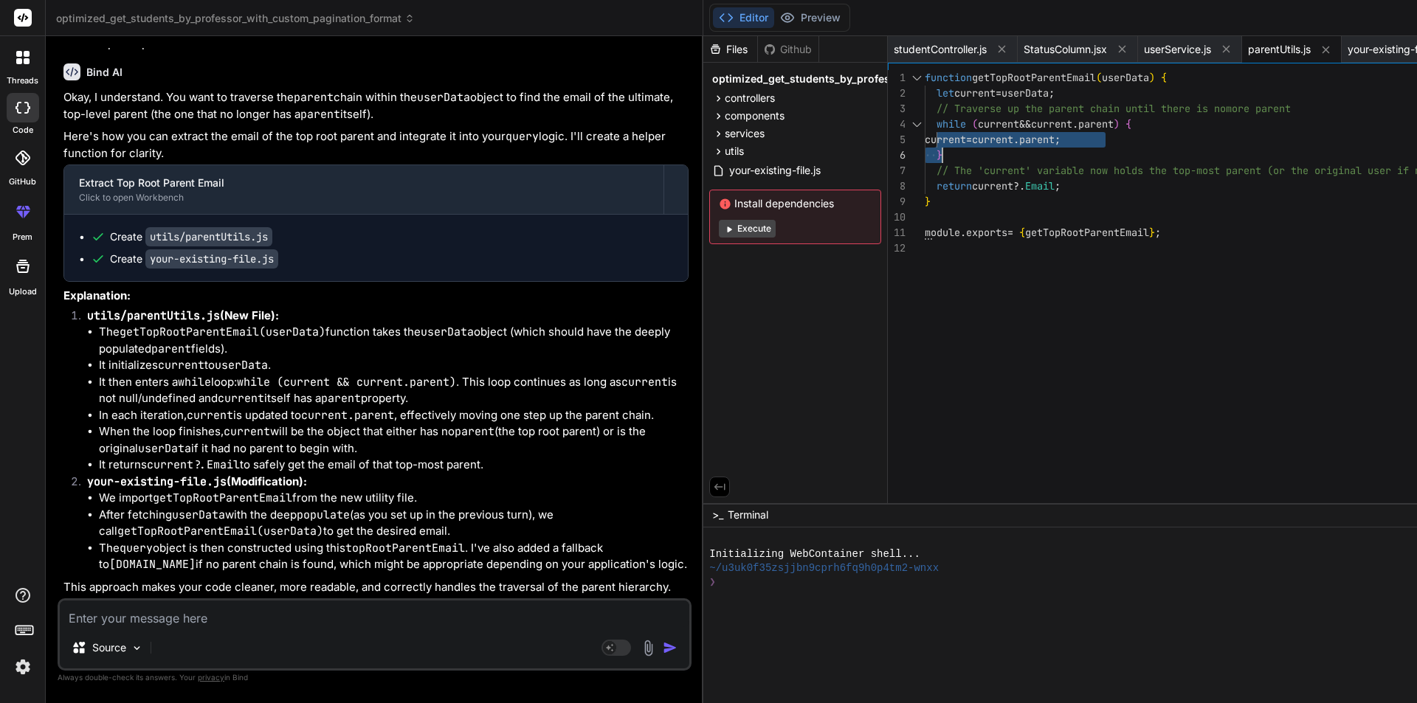
drag, startPoint x: 856, startPoint y: 125, endPoint x: 882, endPoint y: 145, distance: 32.6
click at [925, 145] on div "module . exports = { getTopRootParentEmail } ; } // The 'current' variable now …" at bounding box center [1355, 290] width 861 height 440
click at [1091, 137] on div "module . exports = { getTopRootParentEmail } ; } // The 'current' variable now …" at bounding box center [1355, 290] width 861 height 440
click at [976, 190] on div "module . exports = { getTopRootParentEmail } ; } // The 'current' variable now …" at bounding box center [1355, 290] width 861 height 440
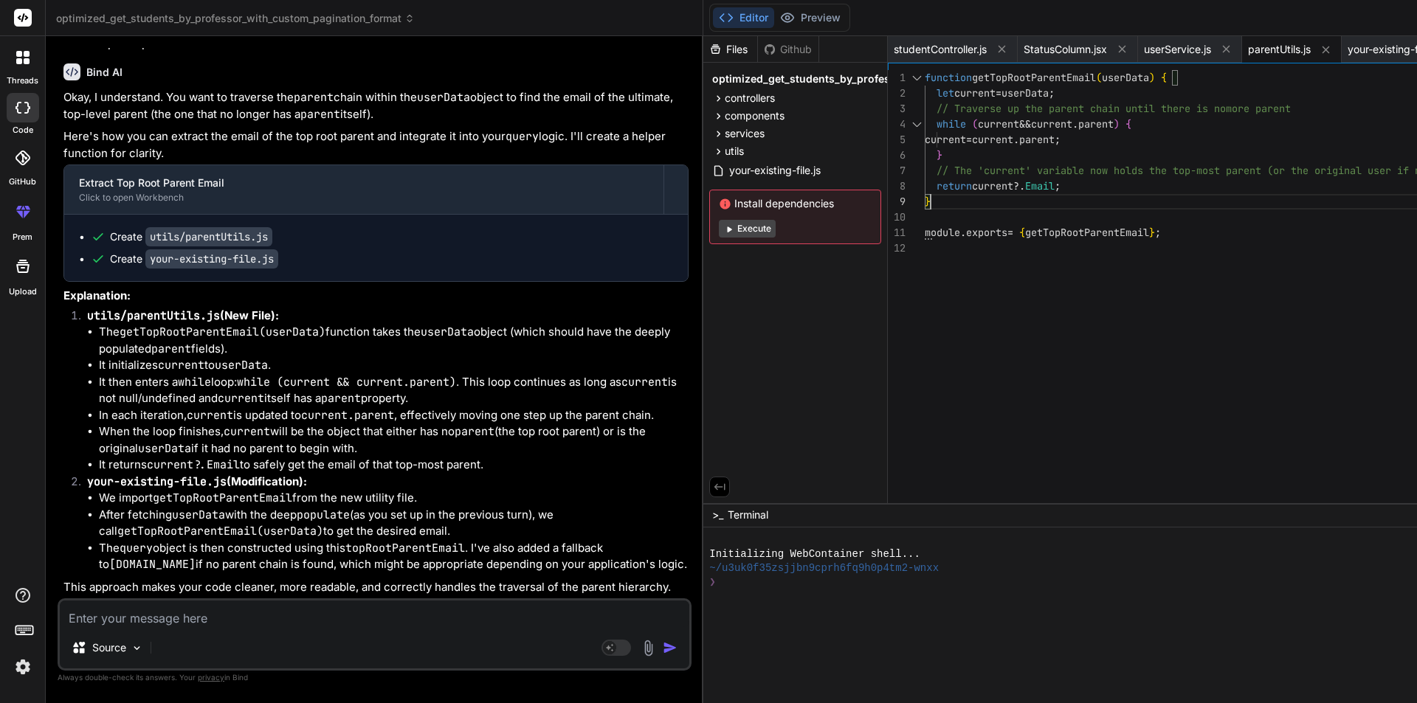
click at [975, 189] on div "module . exports = { getTopRootParentEmail } ; } // The 'current' variable now …" at bounding box center [1355, 290] width 861 height 440
click at [1008, 186] on div "module . exports = { getTopRootParentEmail } ; } // The 'current' variable now …" at bounding box center [1355, 290] width 861 height 440
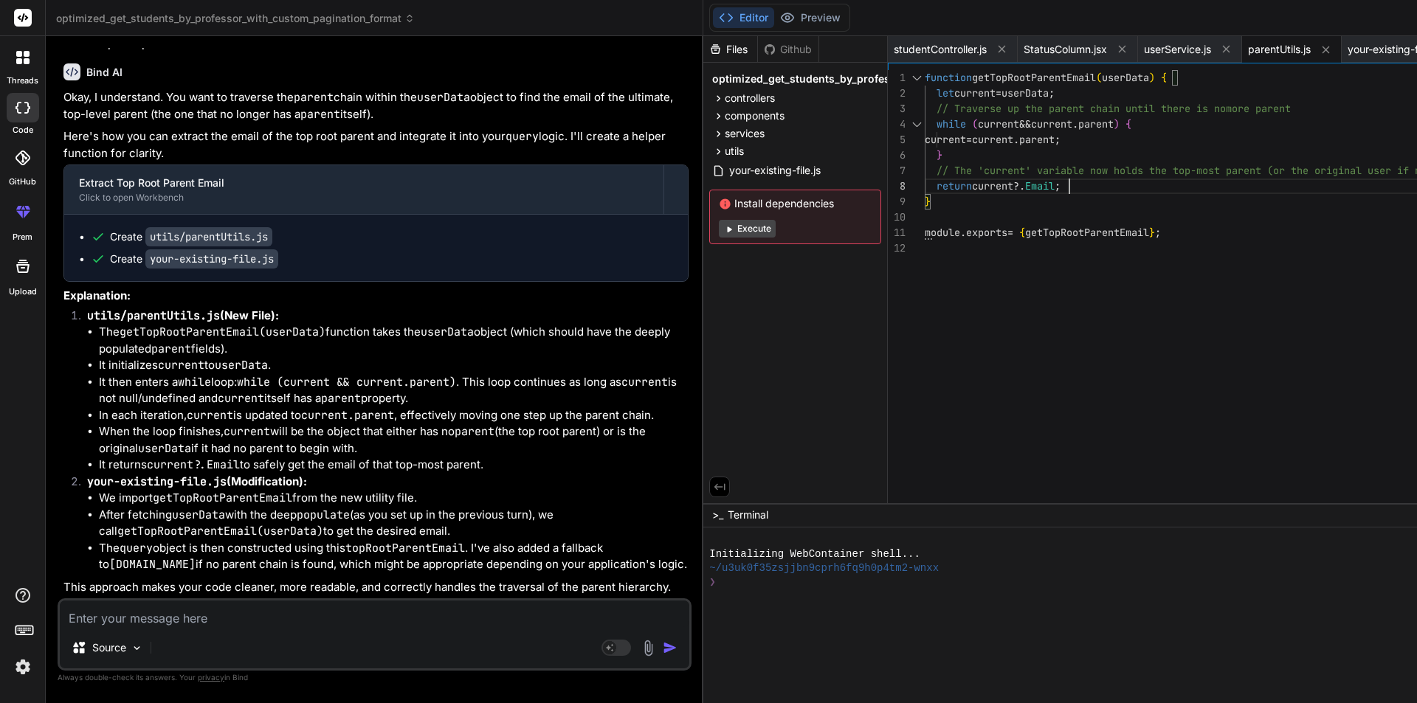
click at [1001, 187] on div "module . exports = { getTopRootParentEmail } ; } // The 'current' variable now …" at bounding box center [1355, 290] width 861 height 440
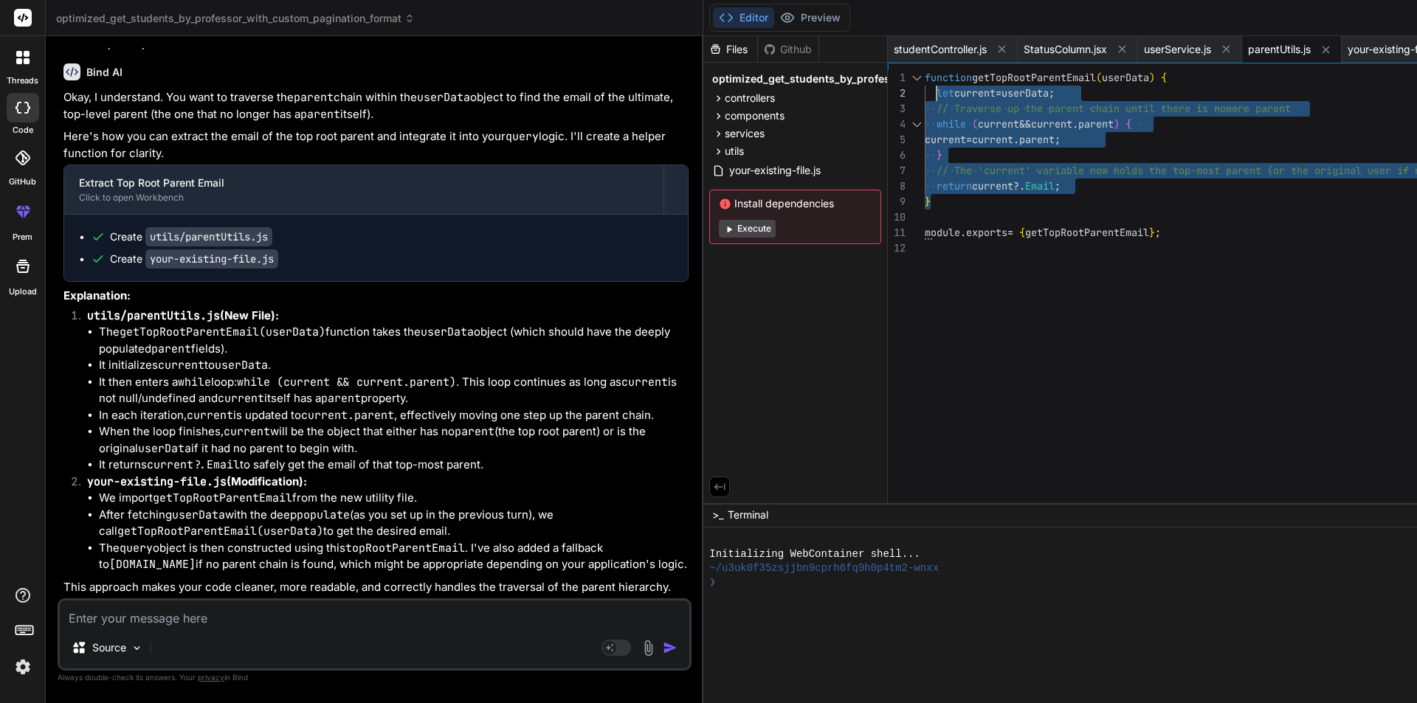
drag, startPoint x: 989, startPoint y: 188, endPoint x: 855, endPoint y: 92, distance: 165.1
click at [925, 92] on div "module . exports = { getTopRootParentEmail } ; } // The 'current' variable now …" at bounding box center [1355, 290] width 861 height 440
